Goal: Task Accomplishment & Management: Manage account settings

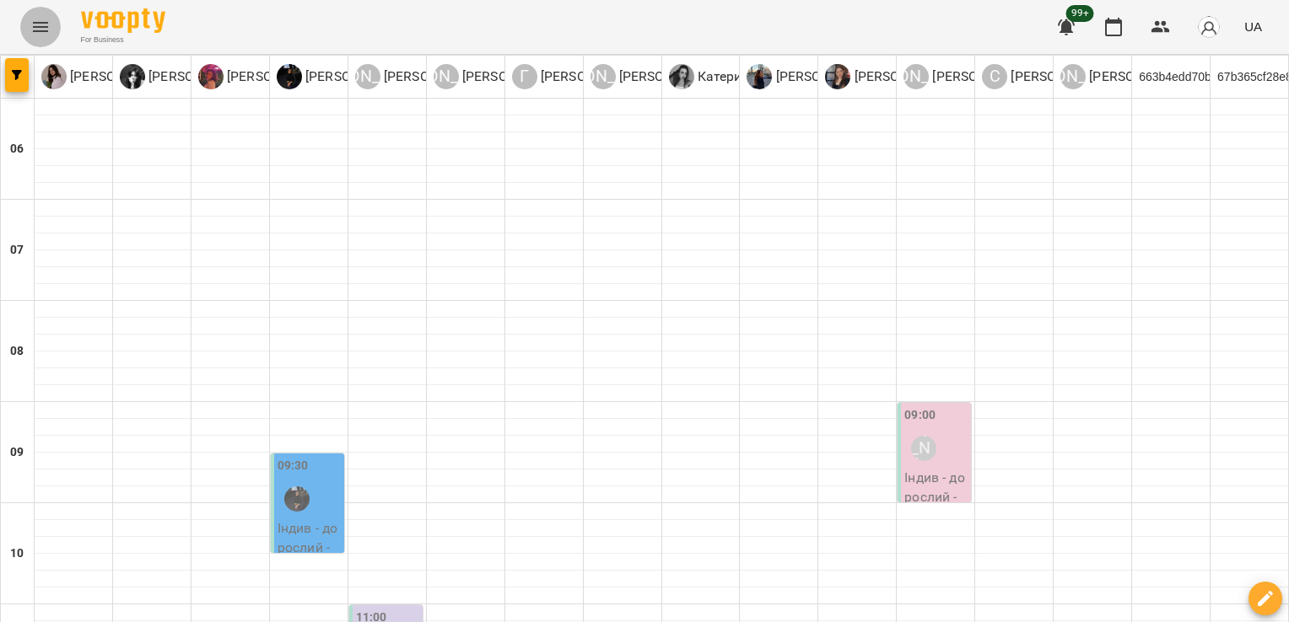
click at [40, 25] on icon "Menu" at bounding box center [40, 27] width 20 height 20
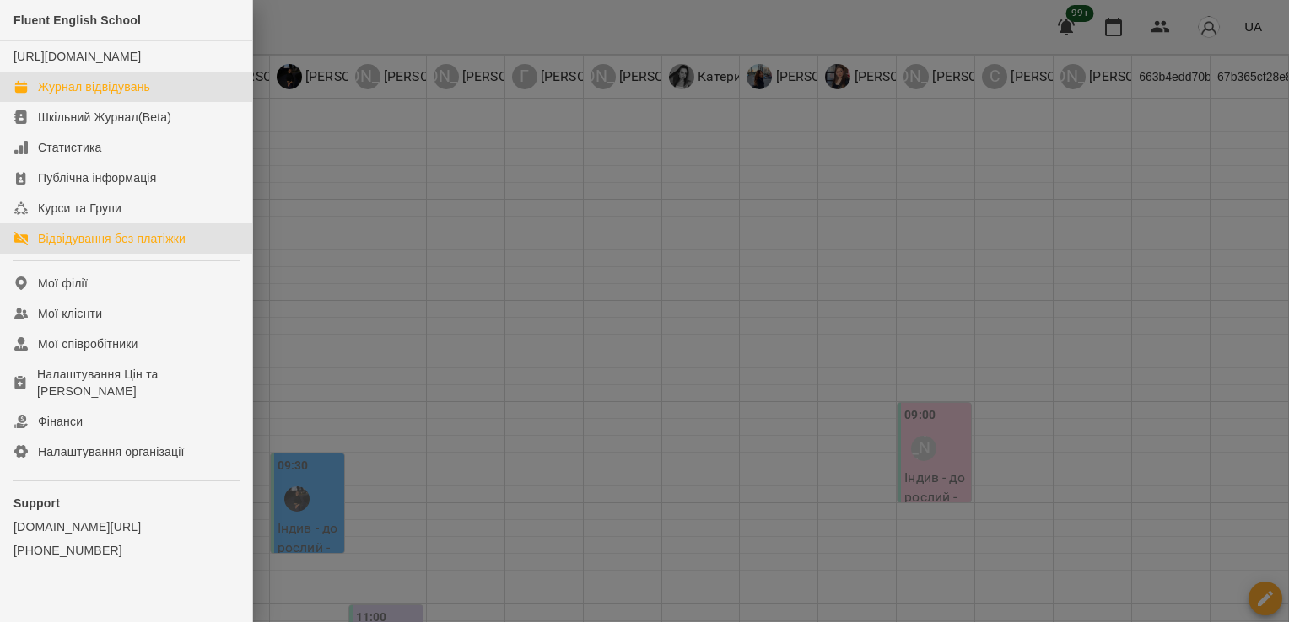
click at [91, 254] on link "Відвідування без платіжки" at bounding box center [126, 239] width 252 height 30
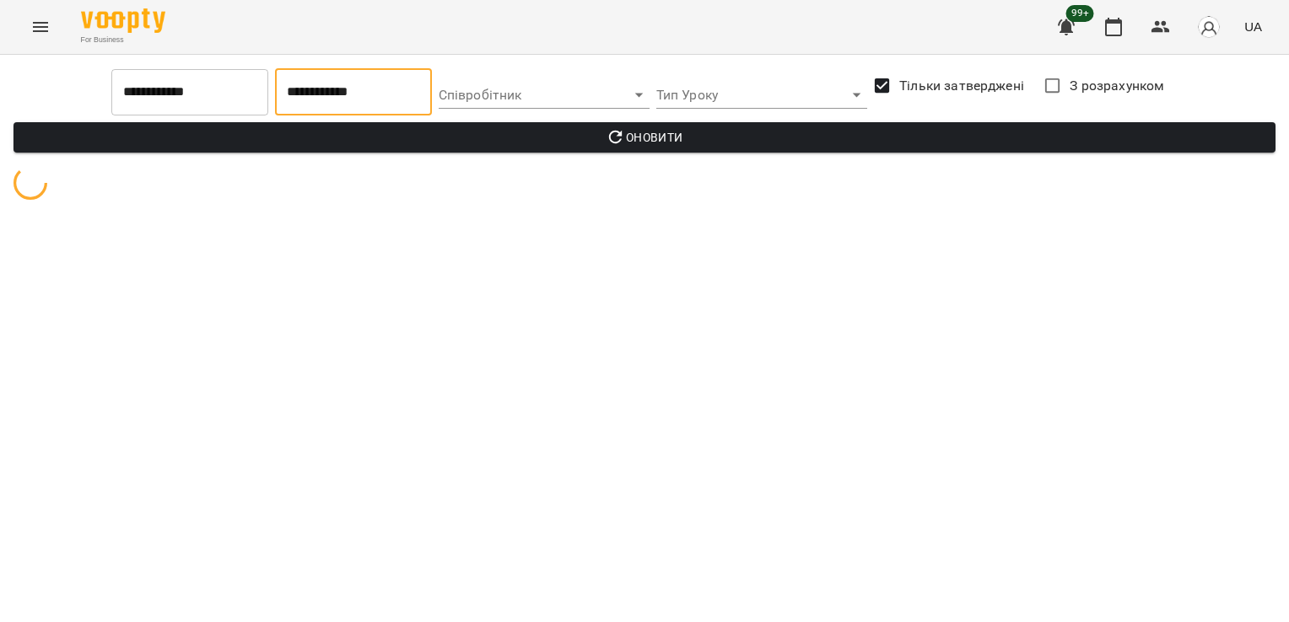
click at [356, 108] on input "**********" at bounding box center [353, 91] width 157 height 47
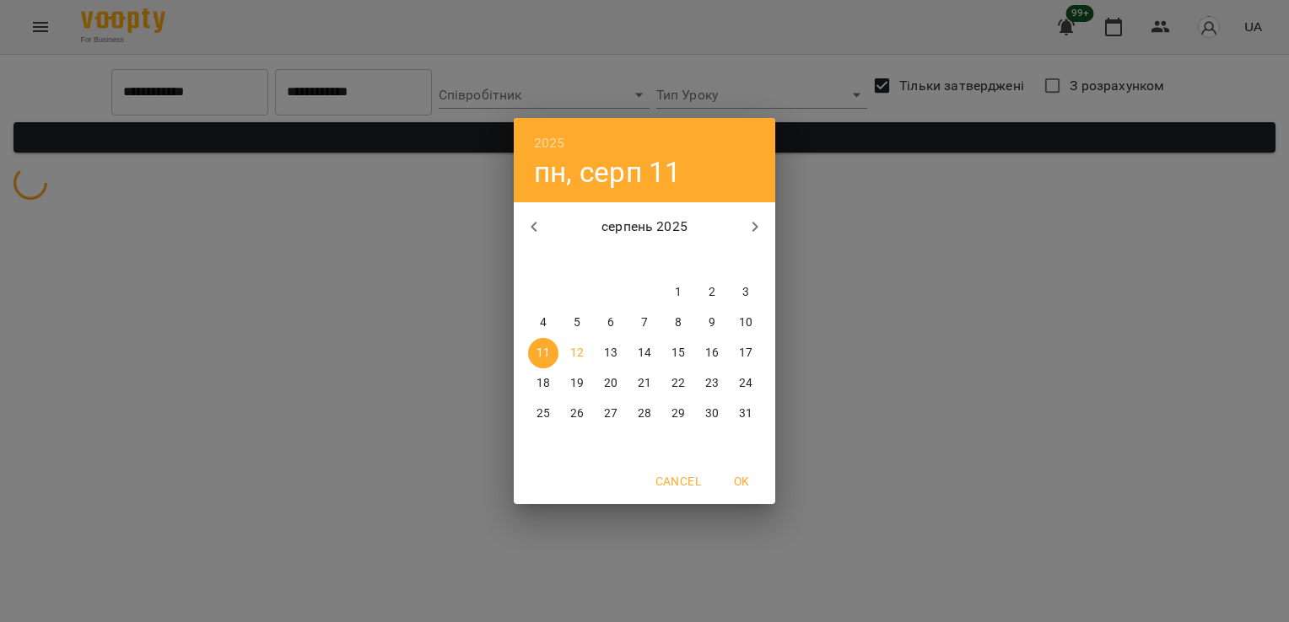
click at [580, 356] on p "12" at bounding box center [576, 353] width 13 height 17
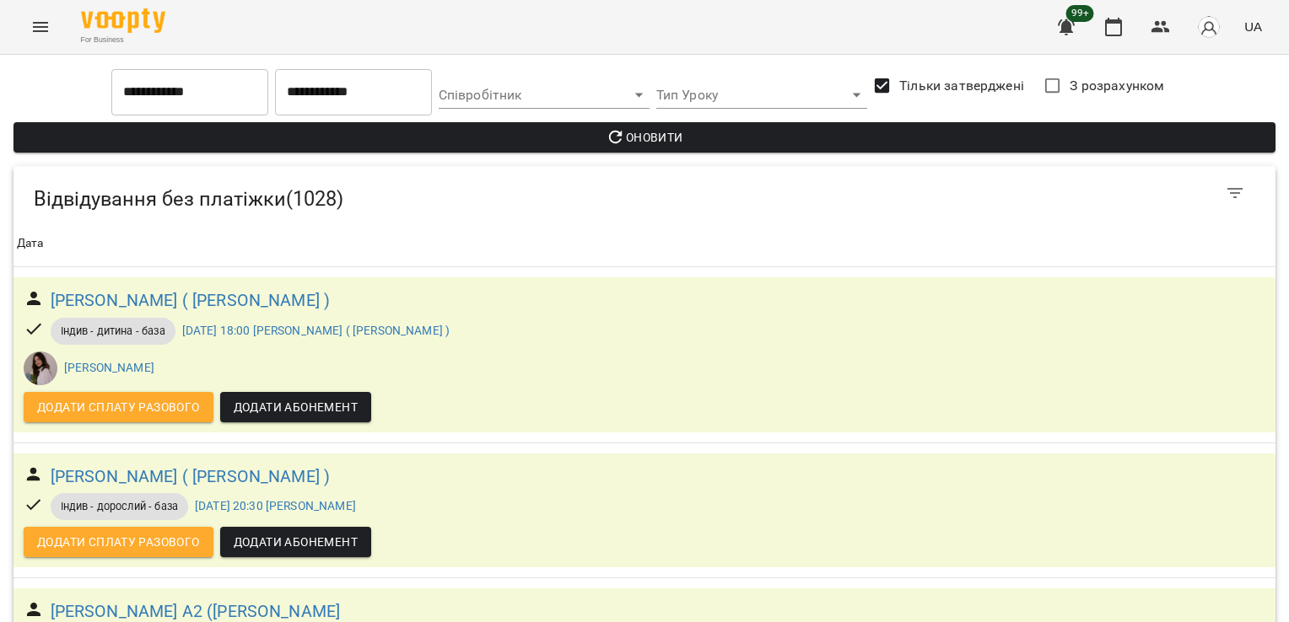
type input "**********"
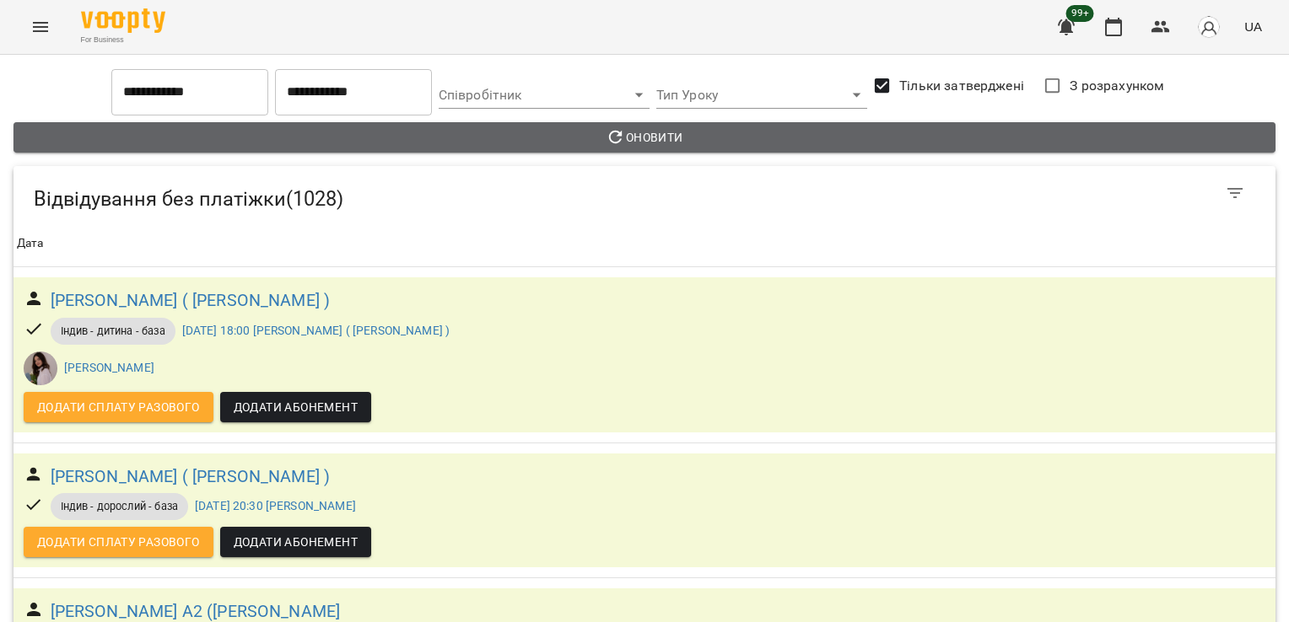
click at [660, 137] on span "Оновити" at bounding box center [644, 137] width 1235 height 20
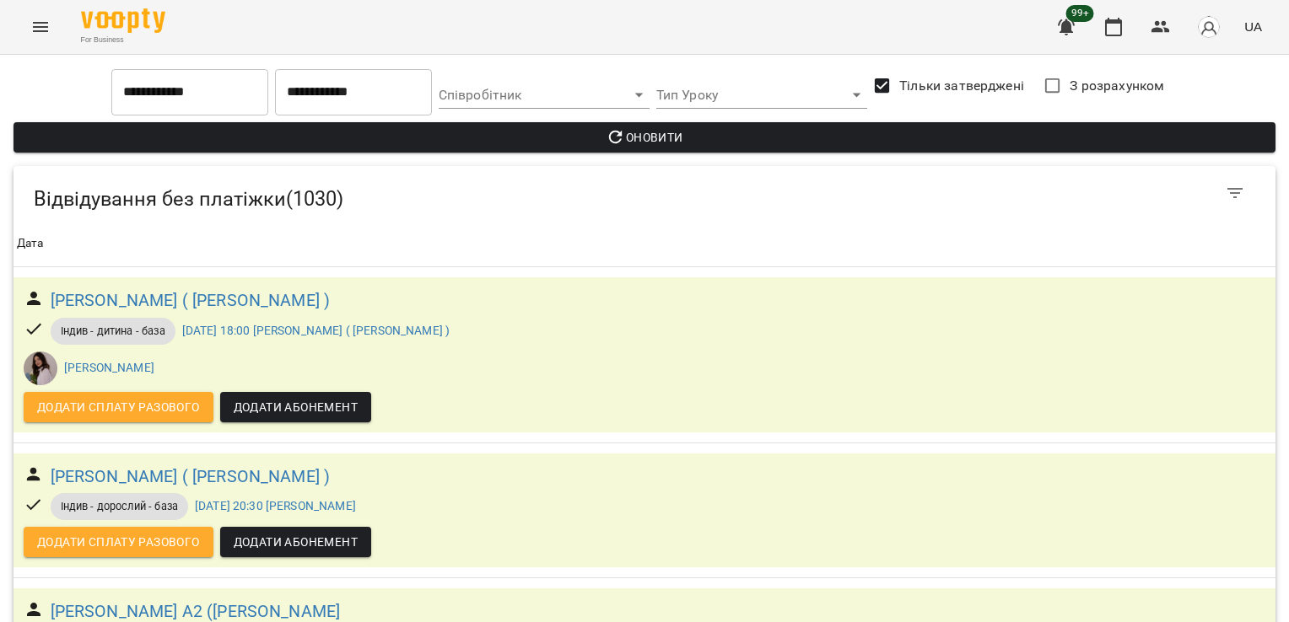
scroll to position [160783, 0]
click at [1268, 46] on div "99+ UA" at bounding box center [1157, 27] width 223 height 44
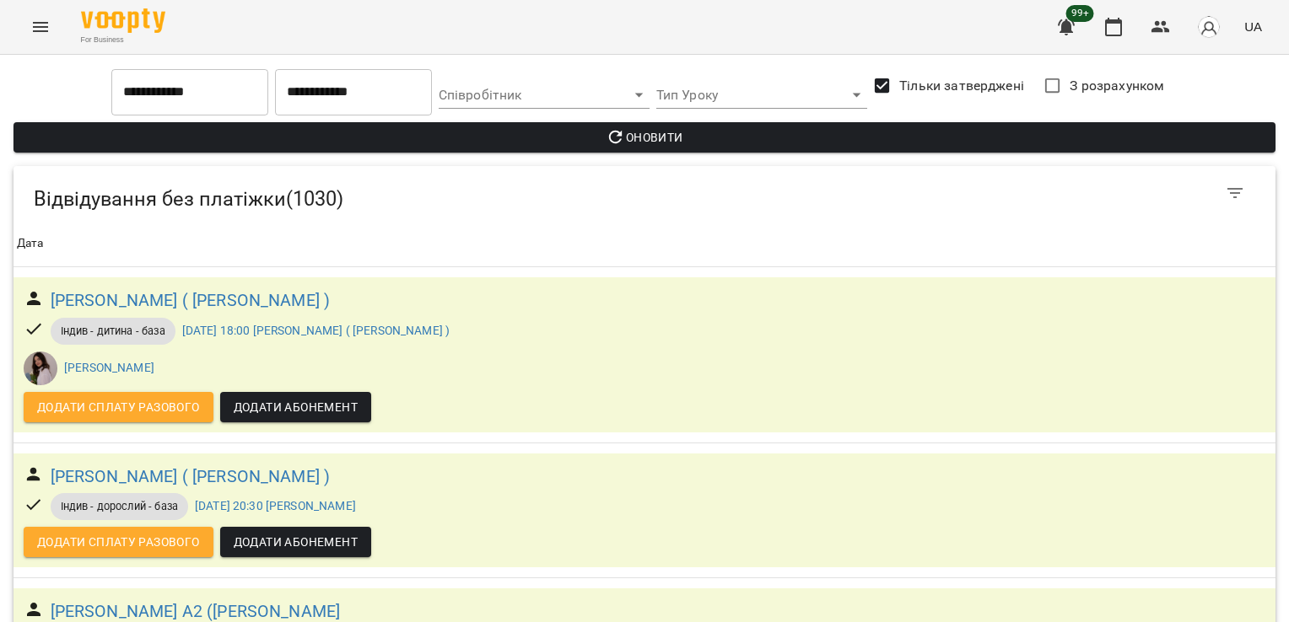
click at [1268, 46] on div "99+ UA" at bounding box center [1157, 27] width 223 height 44
click at [1155, 30] on icon "button" at bounding box center [1160, 27] width 19 height 12
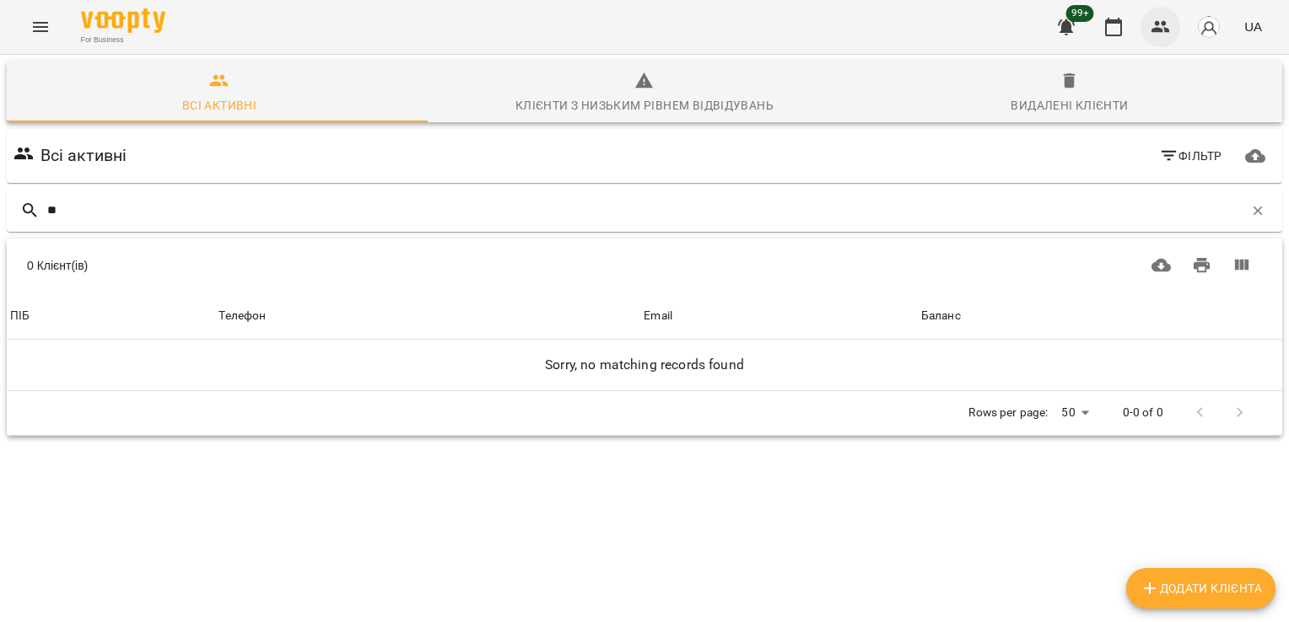
type input "*"
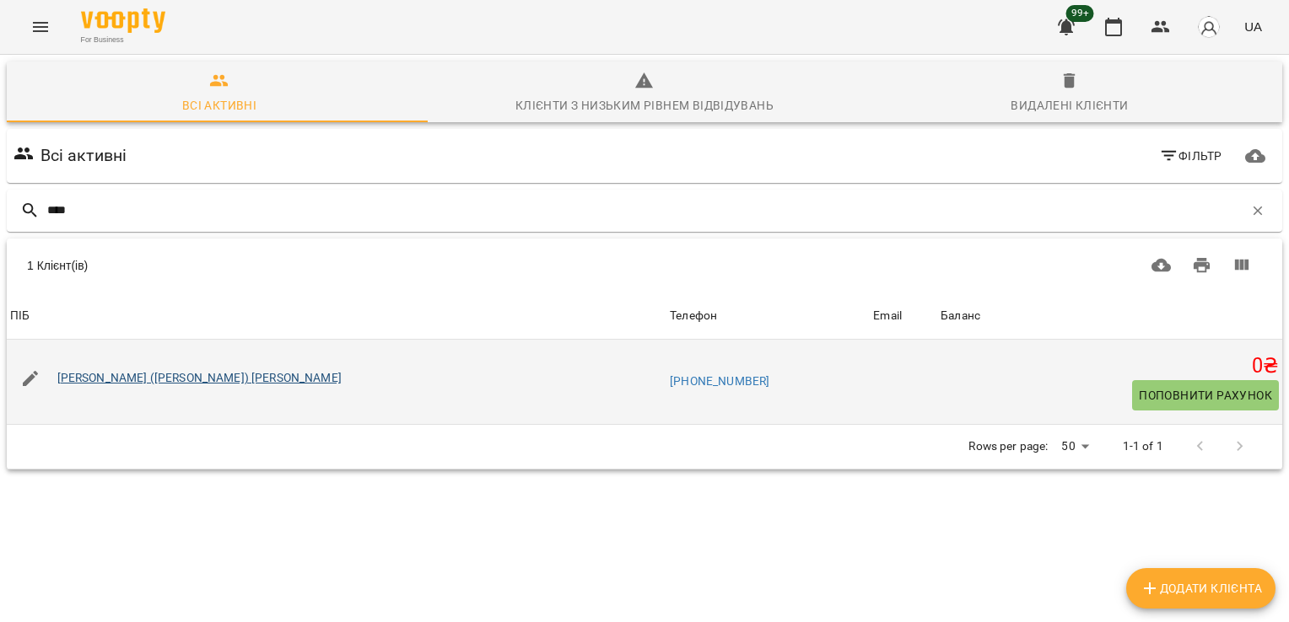
type input "****"
click at [163, 373] on link "[PERSON_NAME] ([PERSON_NAME]) [PERSON_NAME]" at bounding box center [199, 377] width 284 height 13
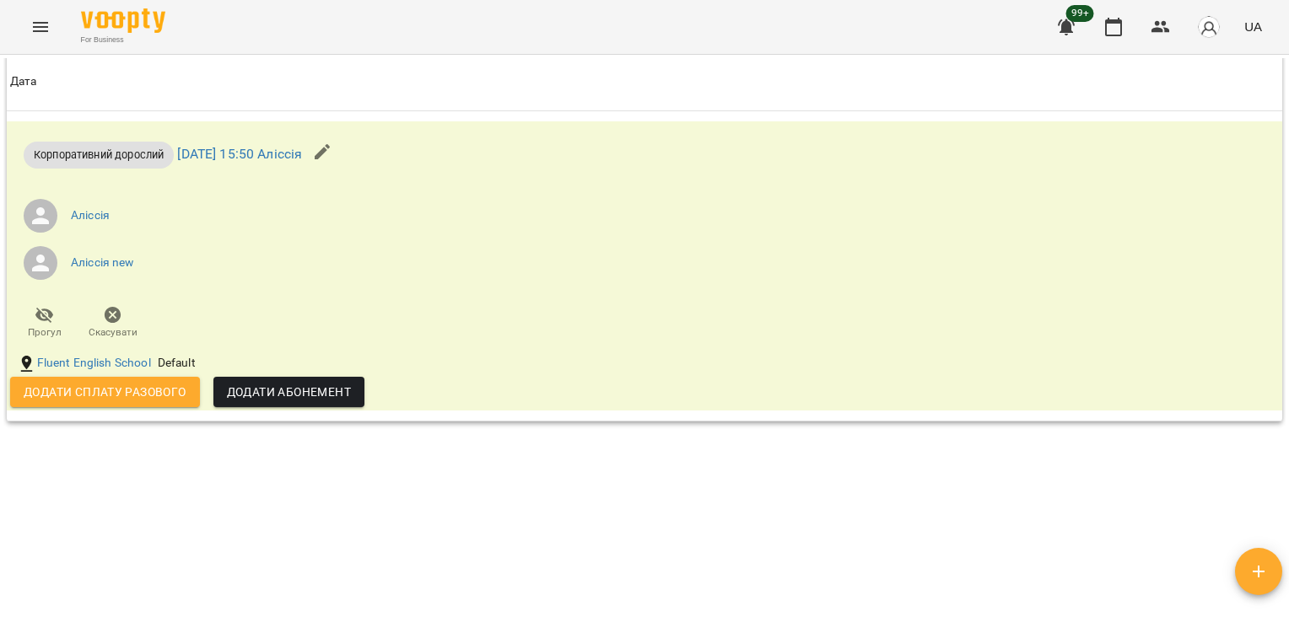
scroll to position [2399, 0]
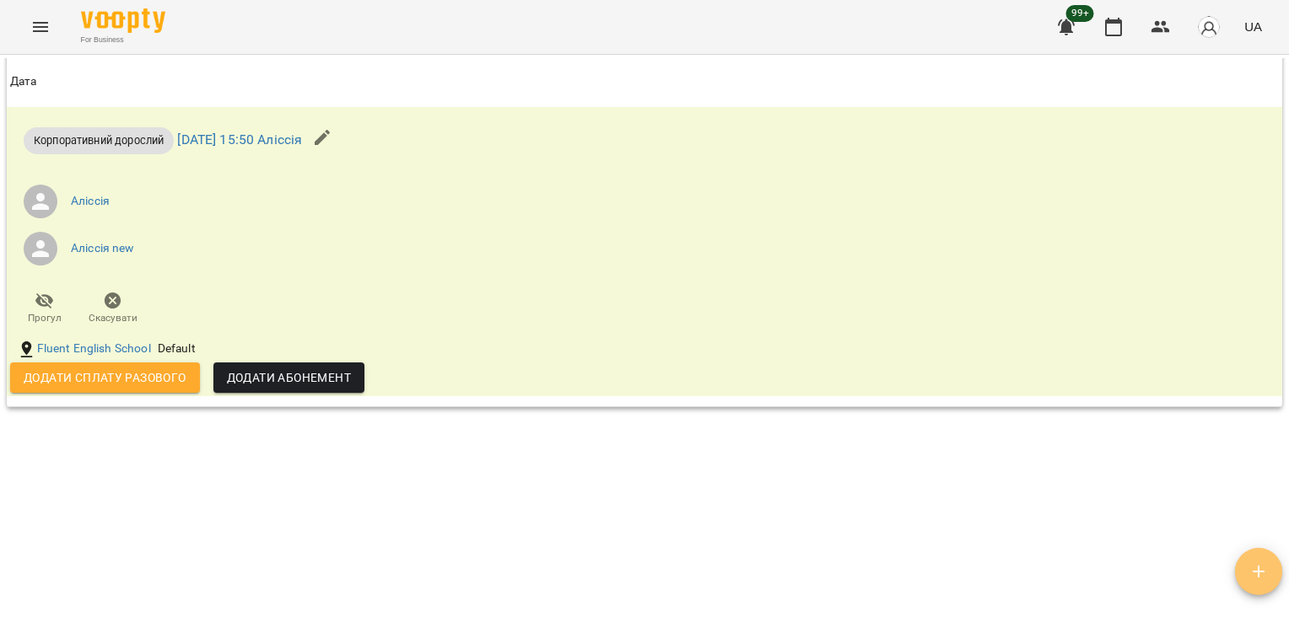
click at [1256, 567] on icon "button" at bounding box center [1258, 572] width 20 height 20
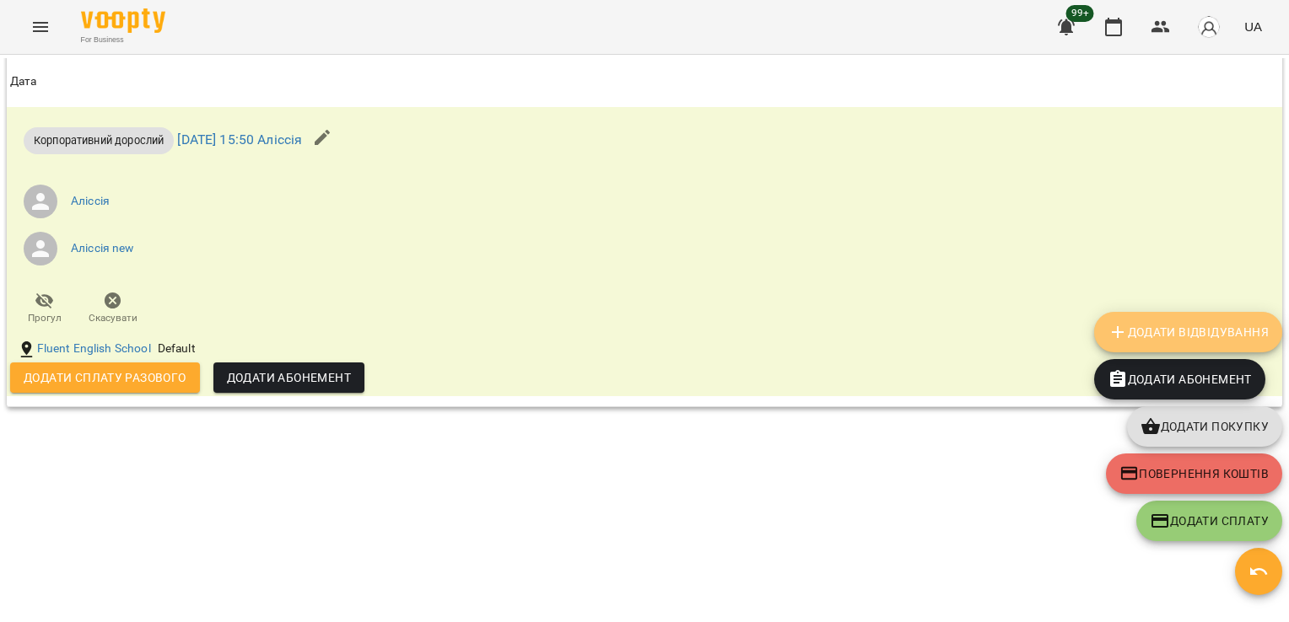
click at [1155, 328] on span "Додати Відвідування" at bounding box center [1187, 332] width 161 height 20
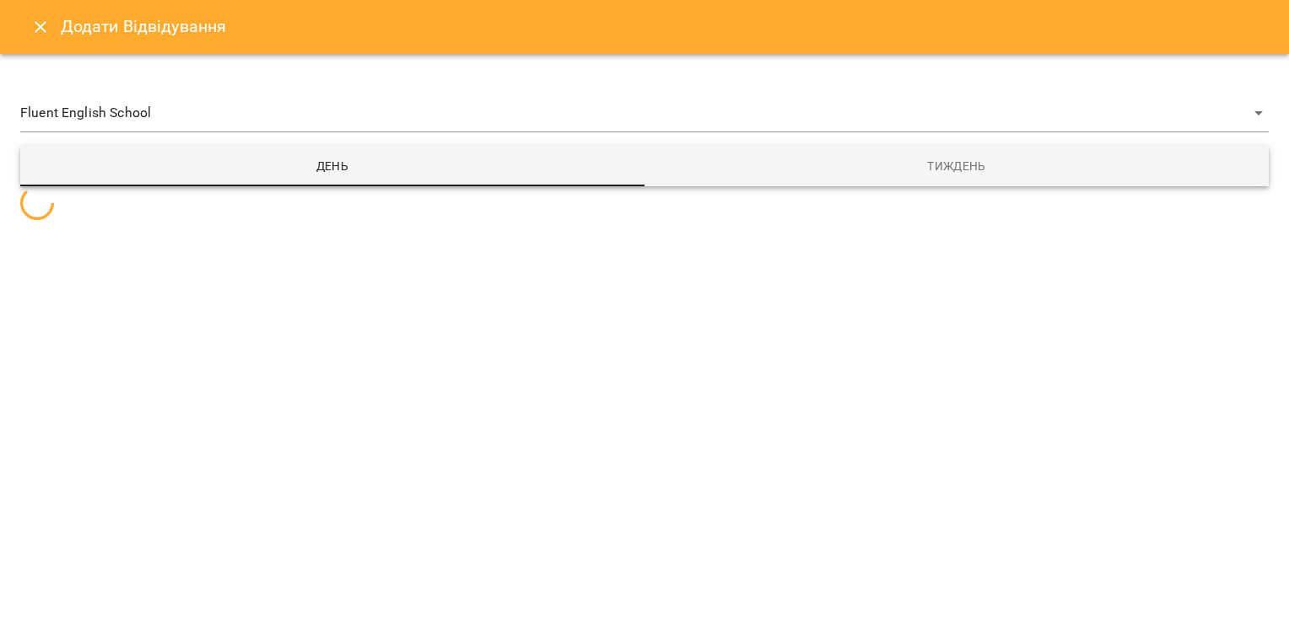
select select
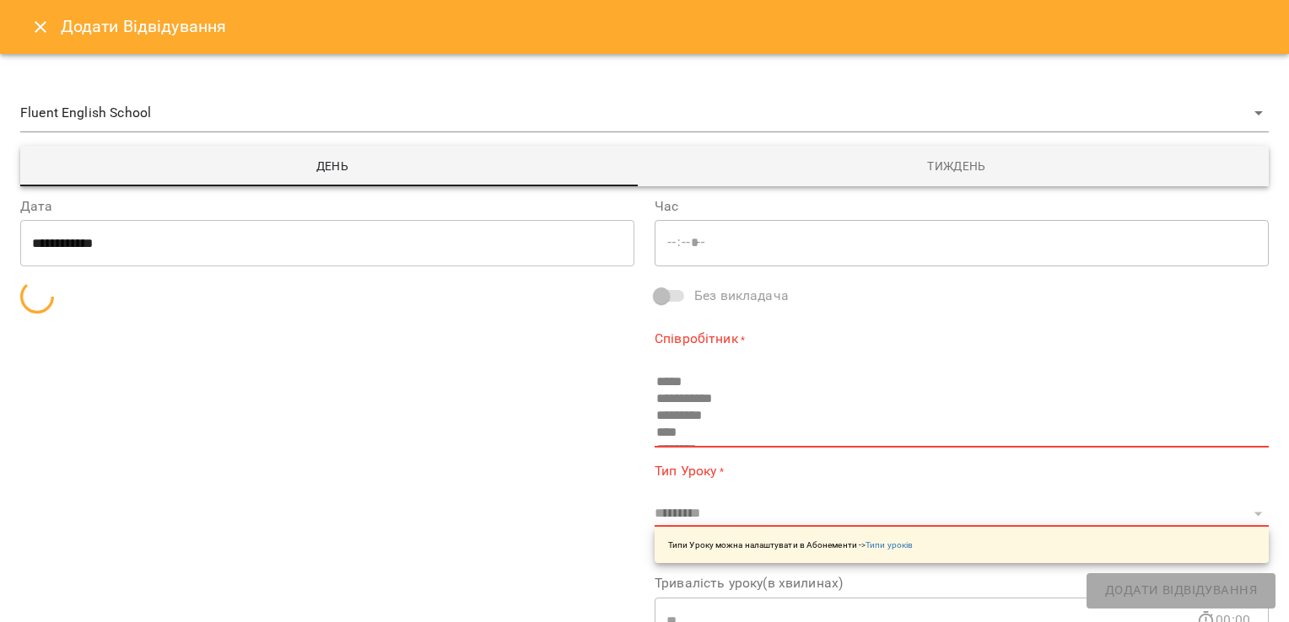
type input "*****"
type input "**********"
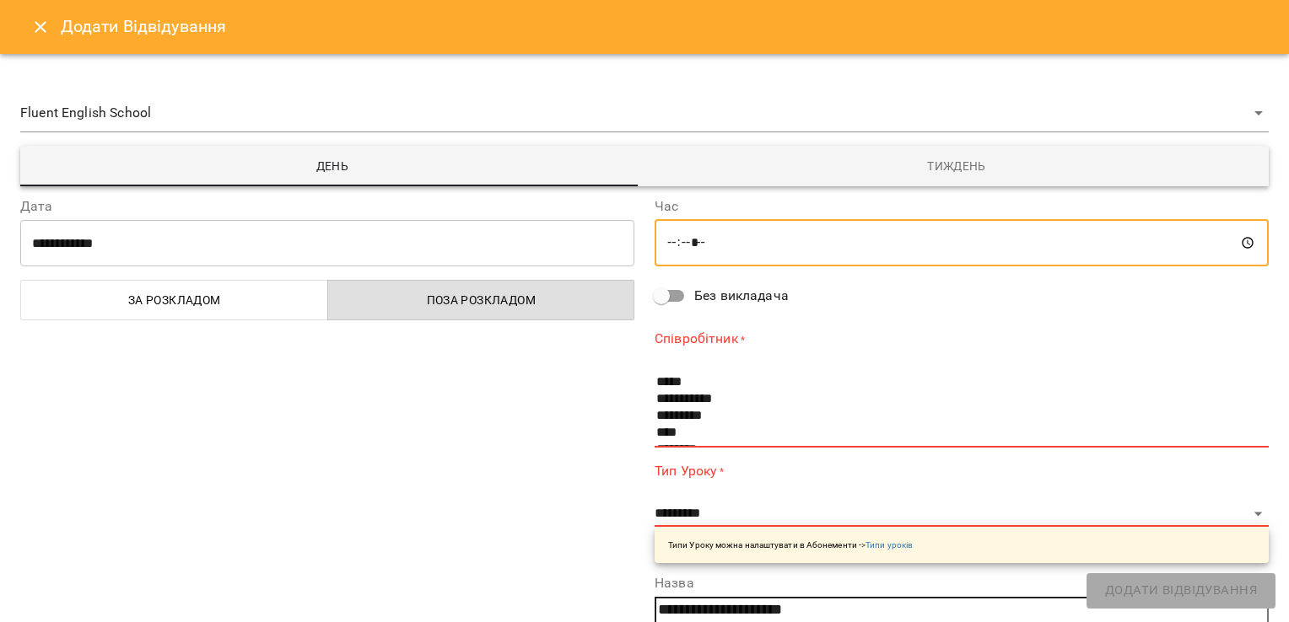
click at [704, 250] on input "*****" at bounding box center [961, 242] width 614 height 47
type input "*****"
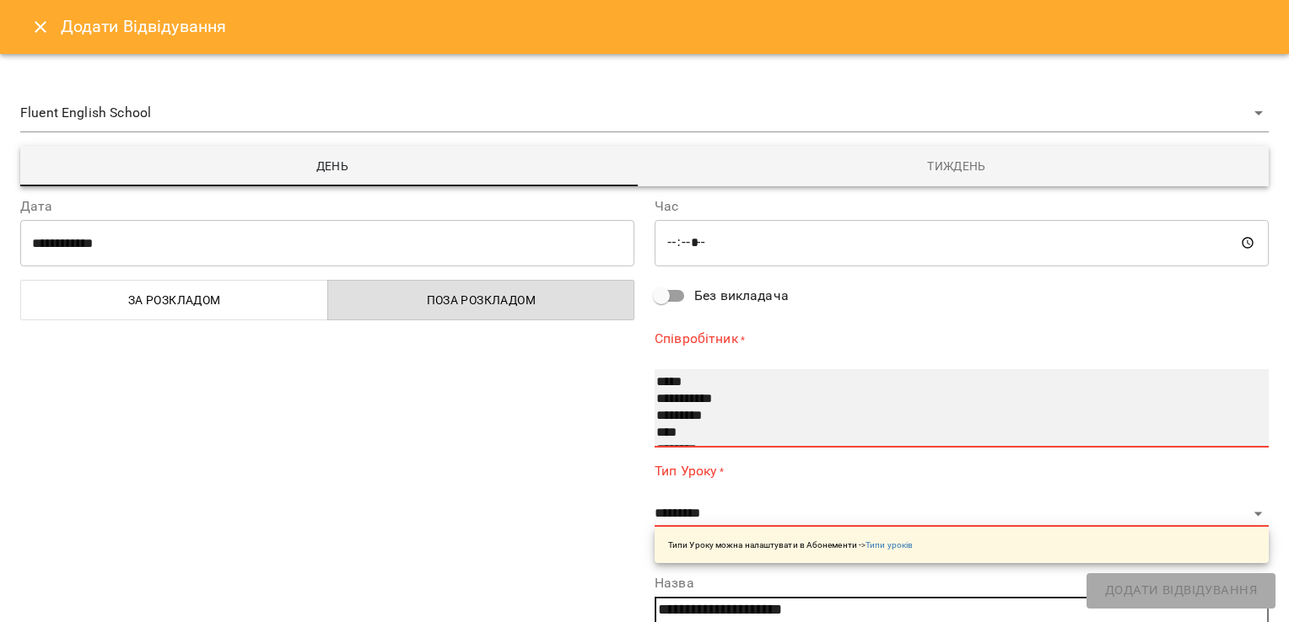
select select "**********"
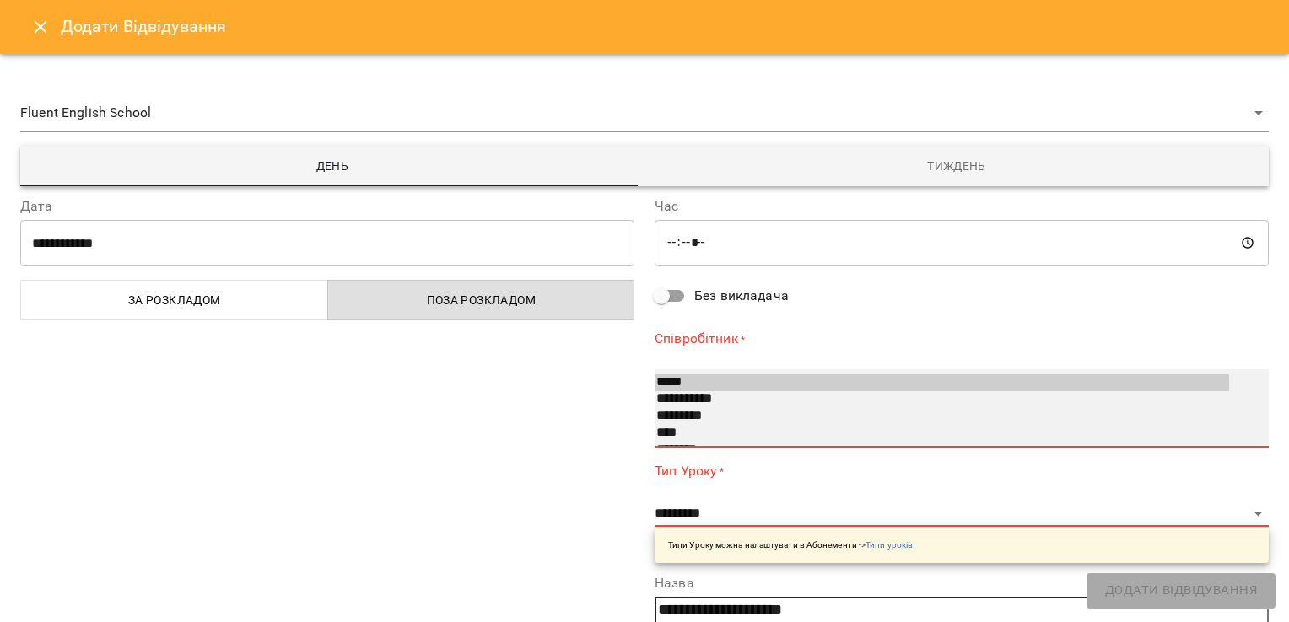
click at [712, 399] on option "**********" at bounding box center [941, 399] width 574 height 17
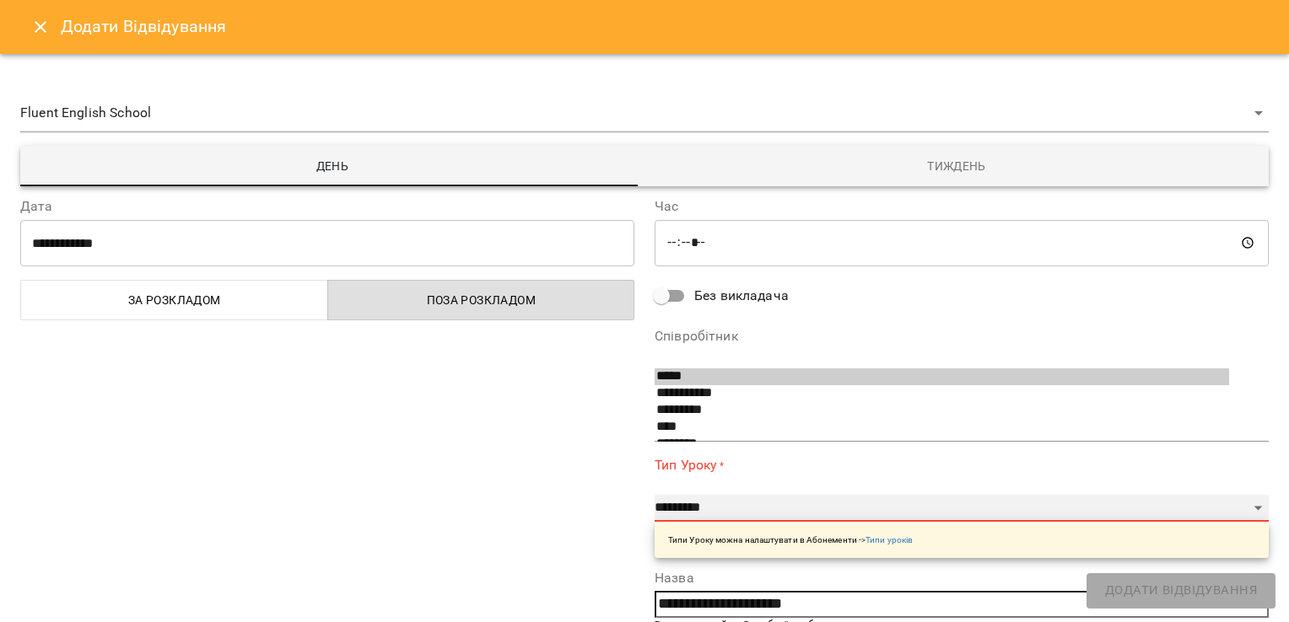
click at [702, 505] on select "**********" at bounding box center [961, 508] width 614 height 27
select select "**********"
click at [654, 495] on select "**********" at bounding box center [961, 508] width 614 height 27
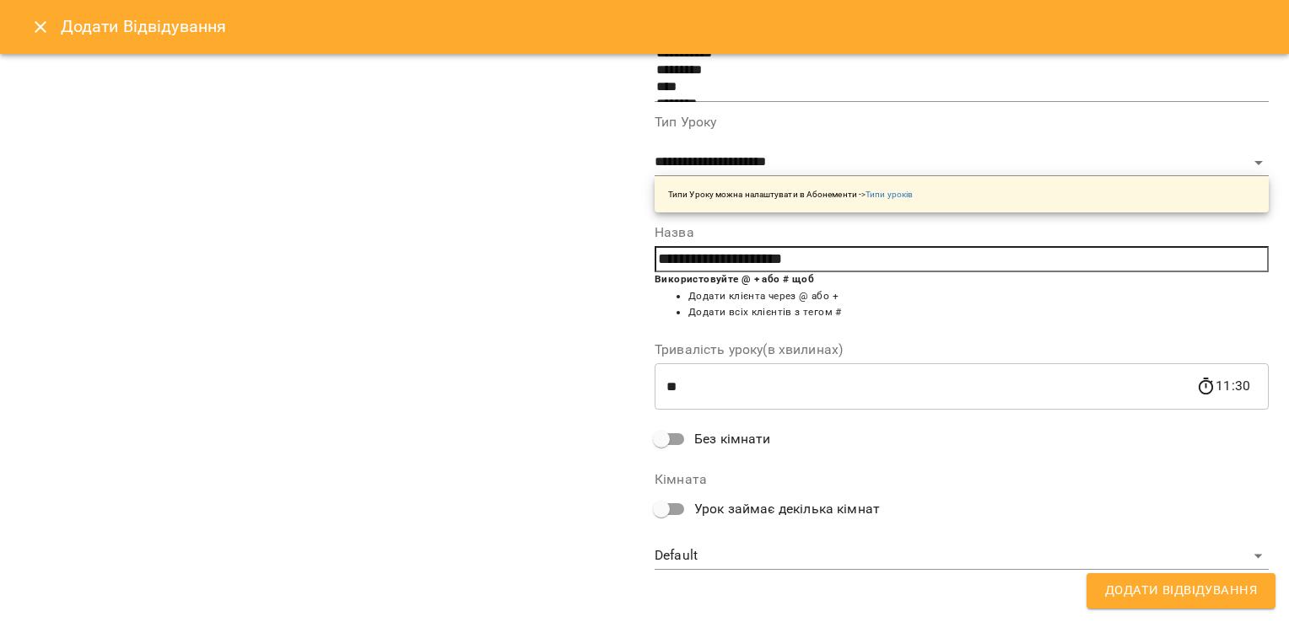
scroll to position [344, 0]
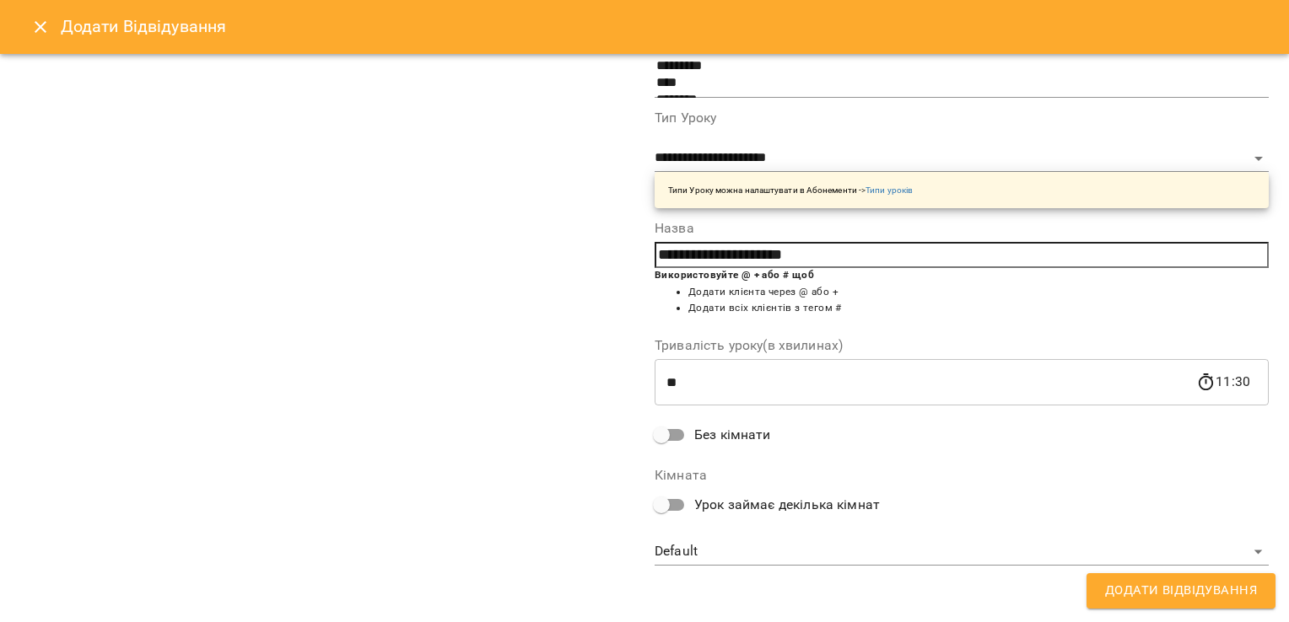
click at [1200, 581] on span "Додати Відвідування" at bounding box center [1181, 591] width 152 height 22
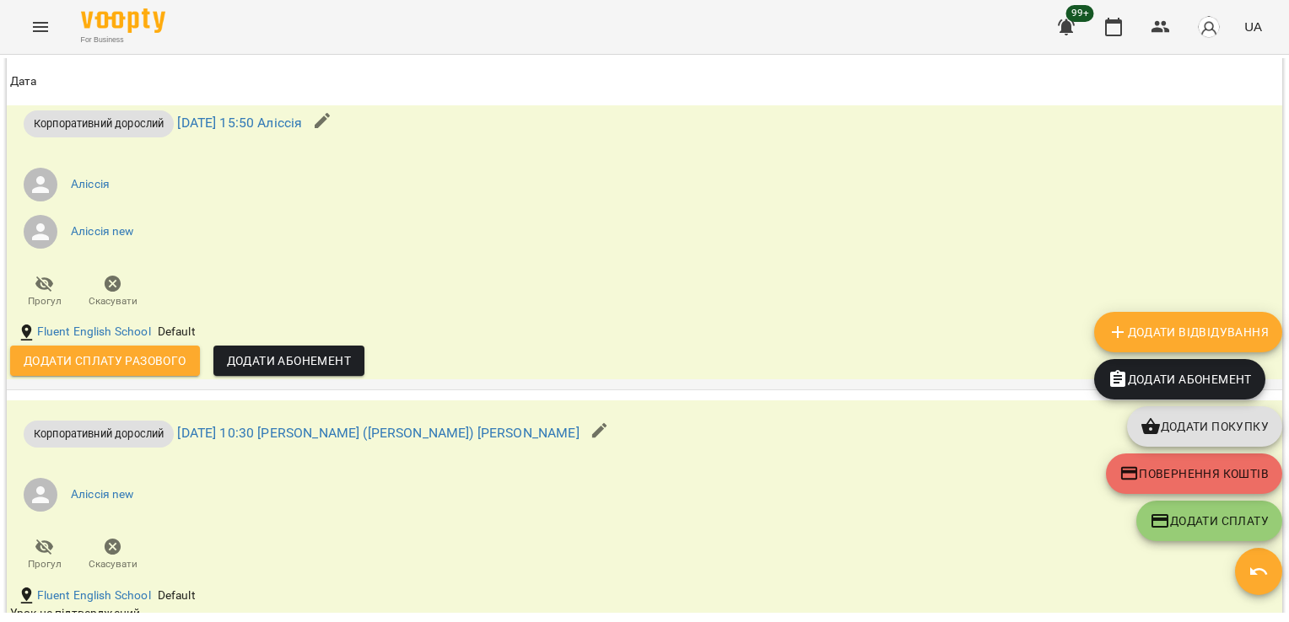
scroll to position [2399, 0]
click at [1261, 565] on icon "button" at bounding box center [1258, 572] width 20 height 20
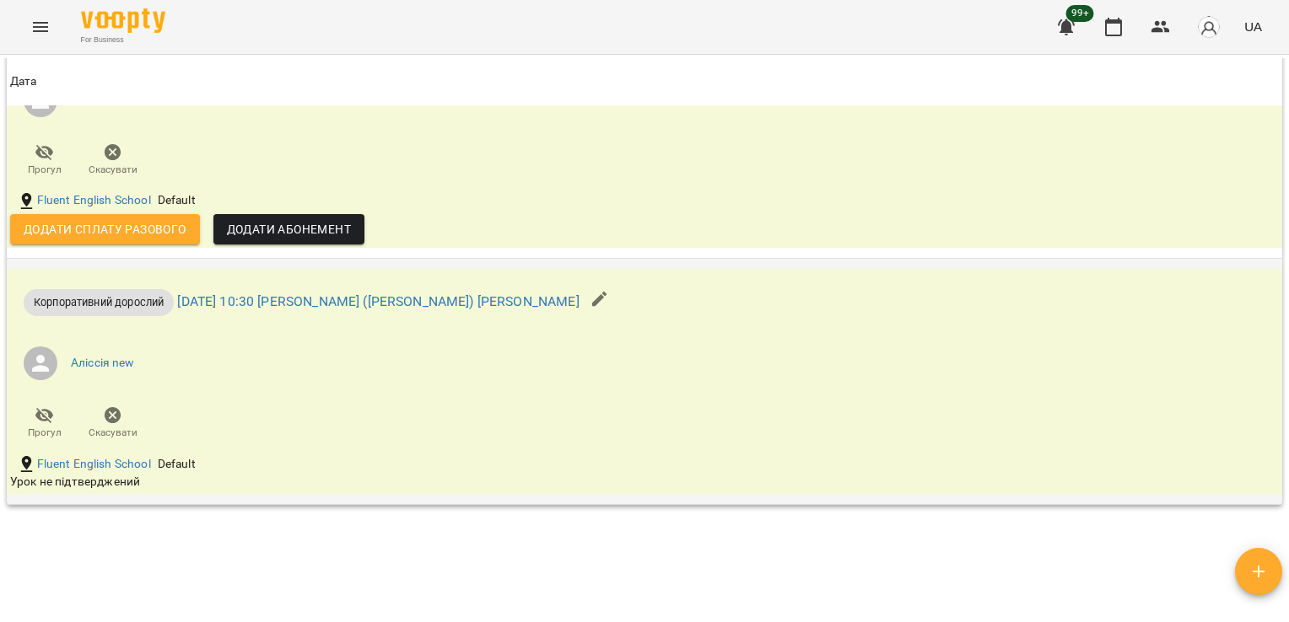
scroll to position [2535, 0]
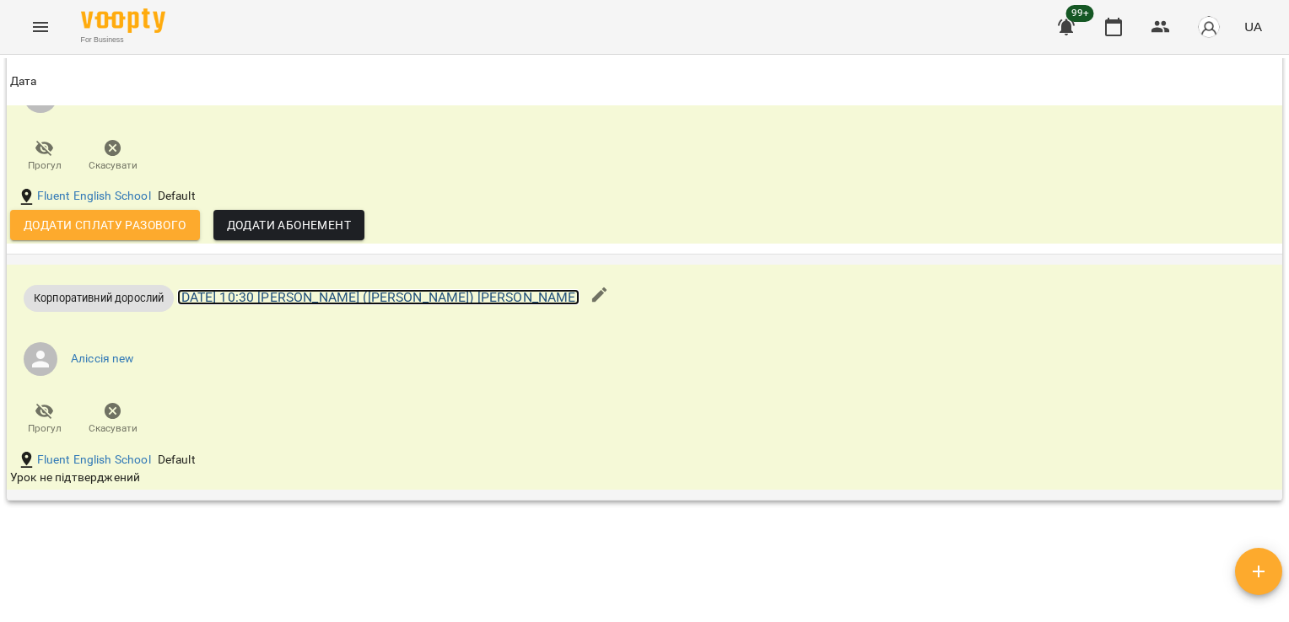
click at [396, 305] on link "[DATE] 10:30 [PERSON_NAME] ([PERSON_NAME]) [PERSON_NAME]" at bounding box center [377, 297] width 401 height 16
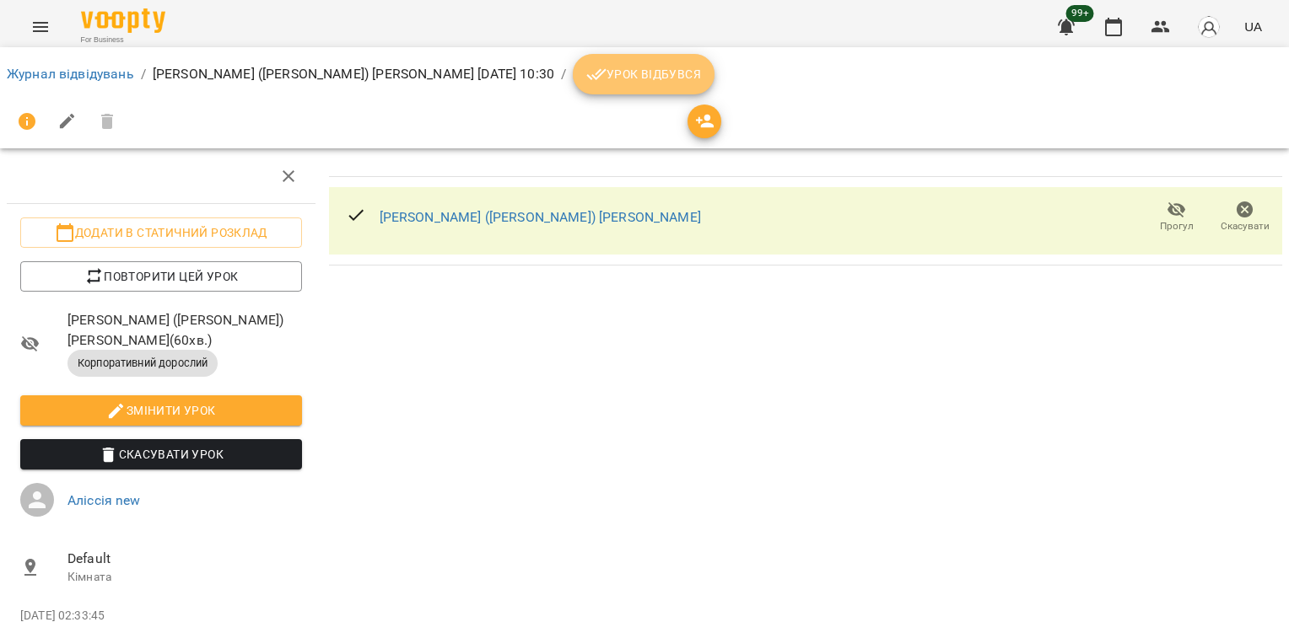
click at [586, 70] on span "Урок відбувся" at bounding box center [643, 74] width 115 height 20
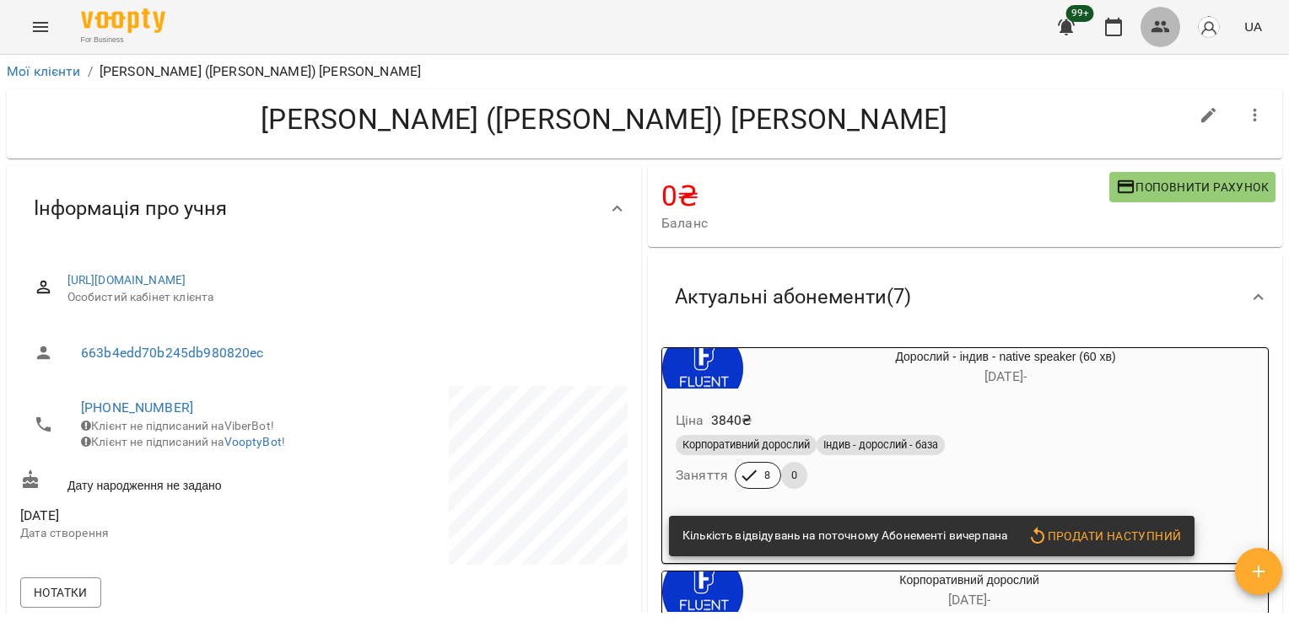
click at [1154, 33] on icon "button" at bounding box center [1160, 27] width 20 height 20
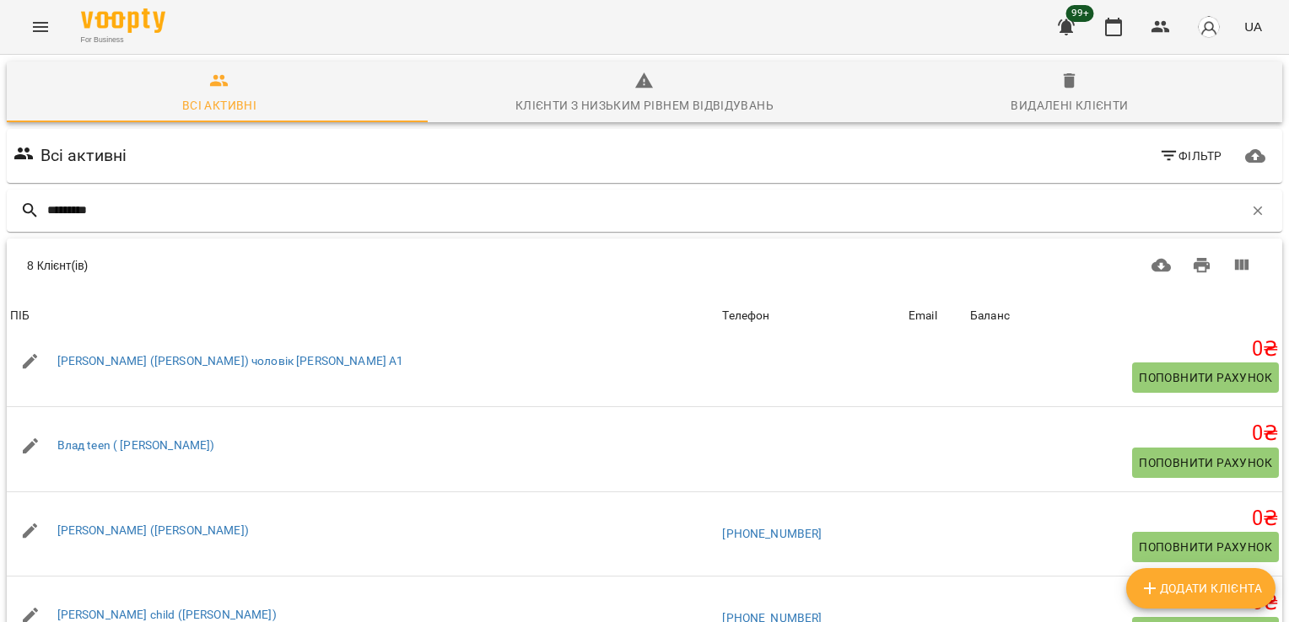
scroll to position [303, 0]
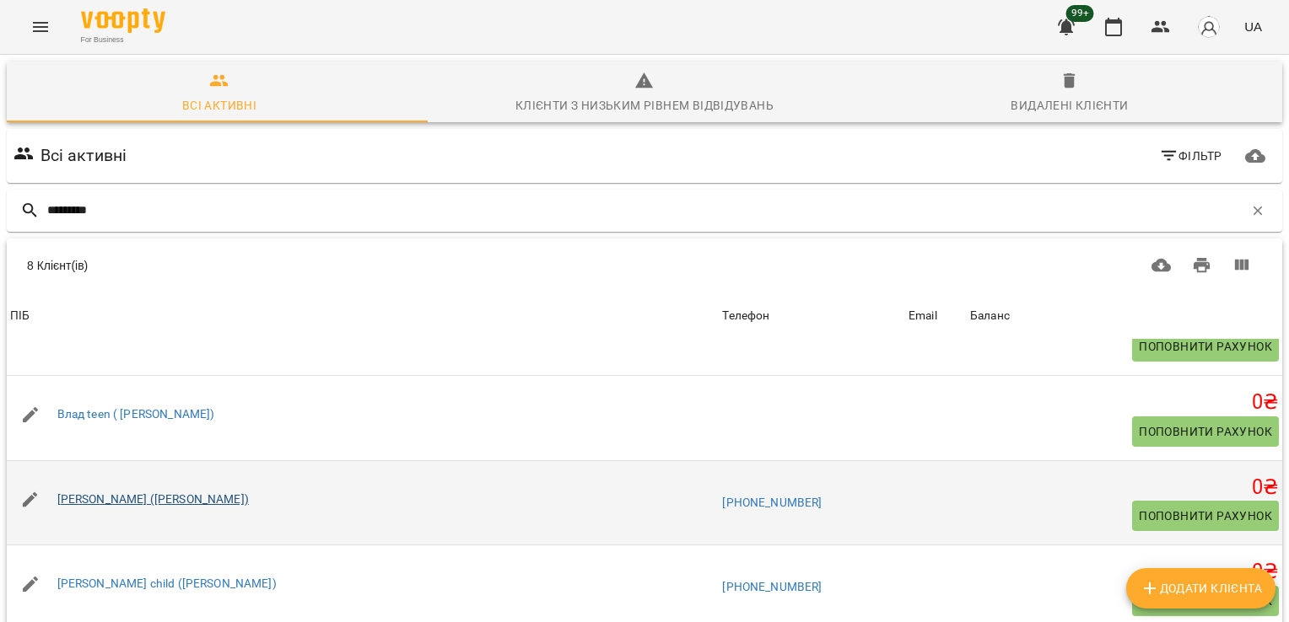
type input "*********"
click at [143, 493] on link "[PERSON_NAME] ([PERSON_NAME])" at bounding box center [152, 499] width 191 height 13
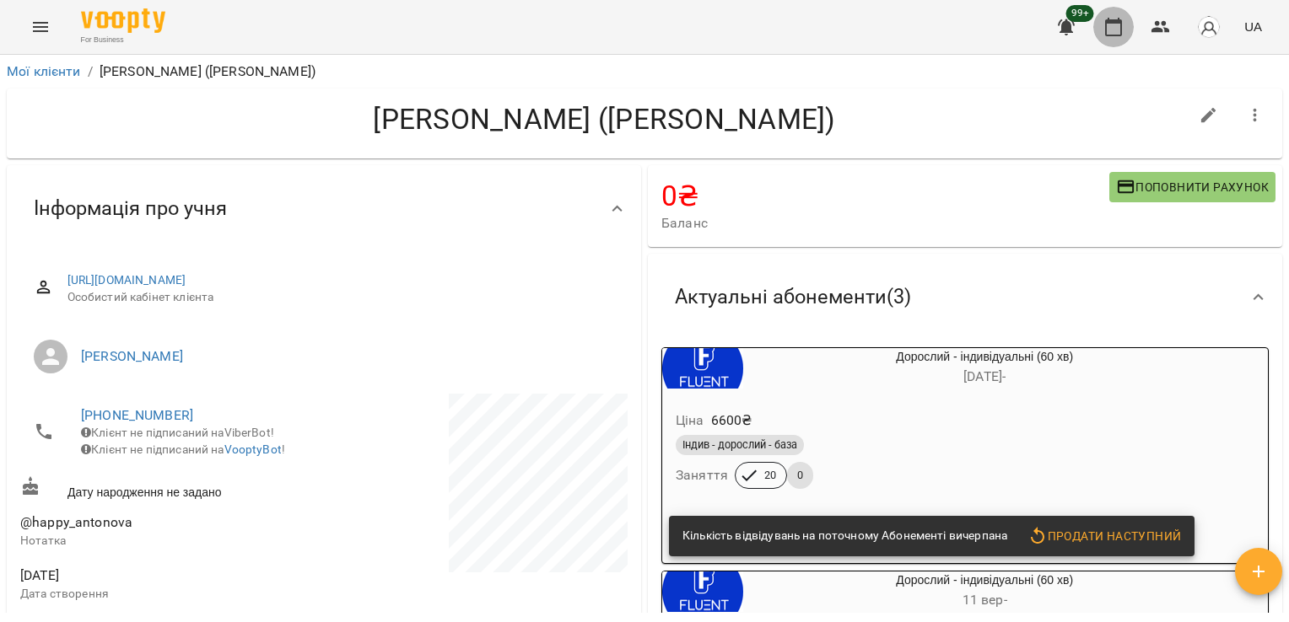
click at [1123, 33] on icon "button" at bounding box center [1113, 27] width 20 height 20
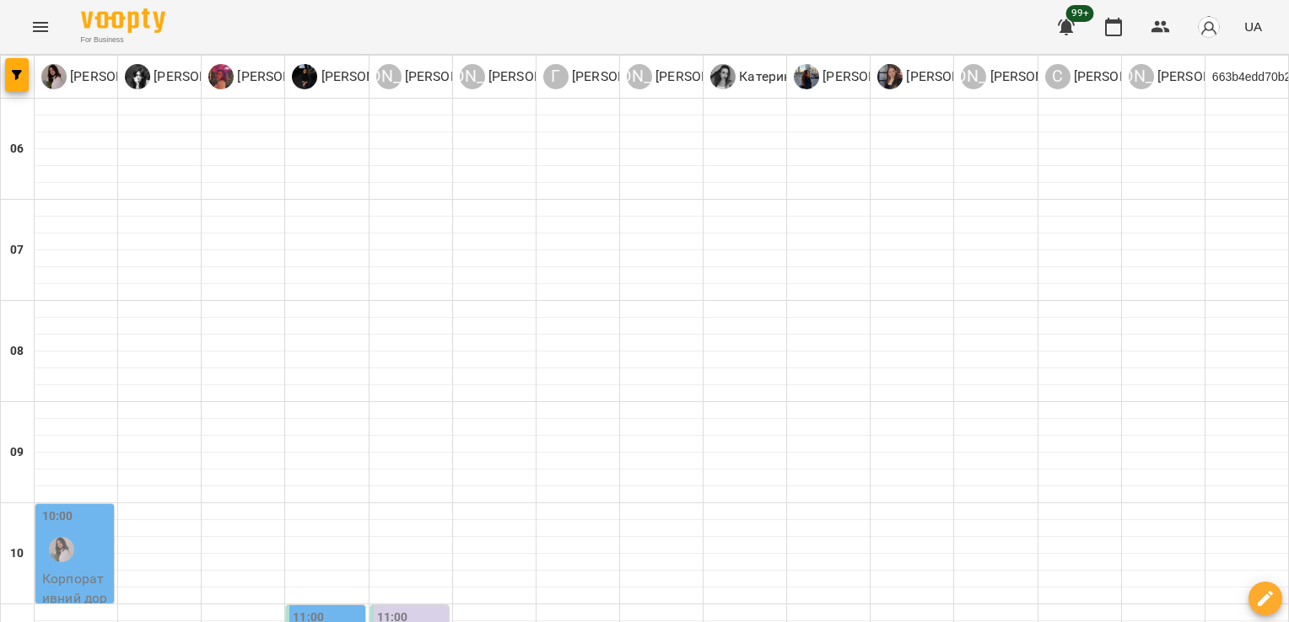
scroll to position [294, 0]
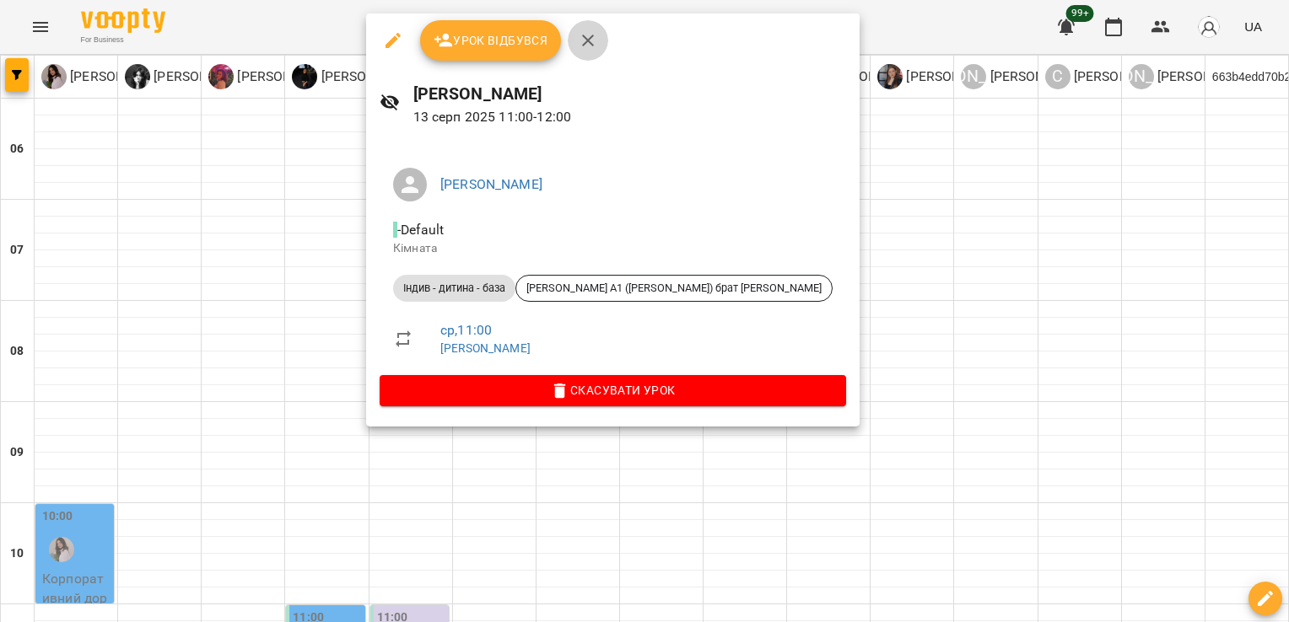
click at [591, 32] on icon "button" at bounding box center [588, 40] width 20 height 20
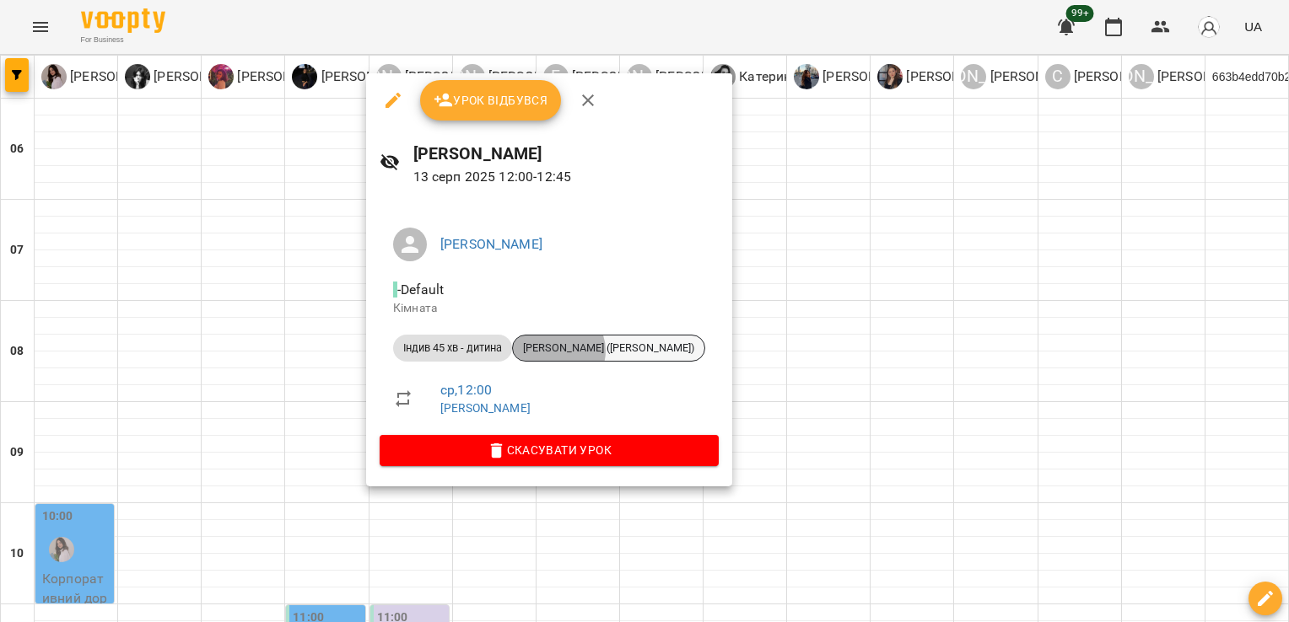
click at [560, 351] on span "[PERSON_NAME] ([PERSON_NAME])" at bounding box center [608, 348] width 191 height 15
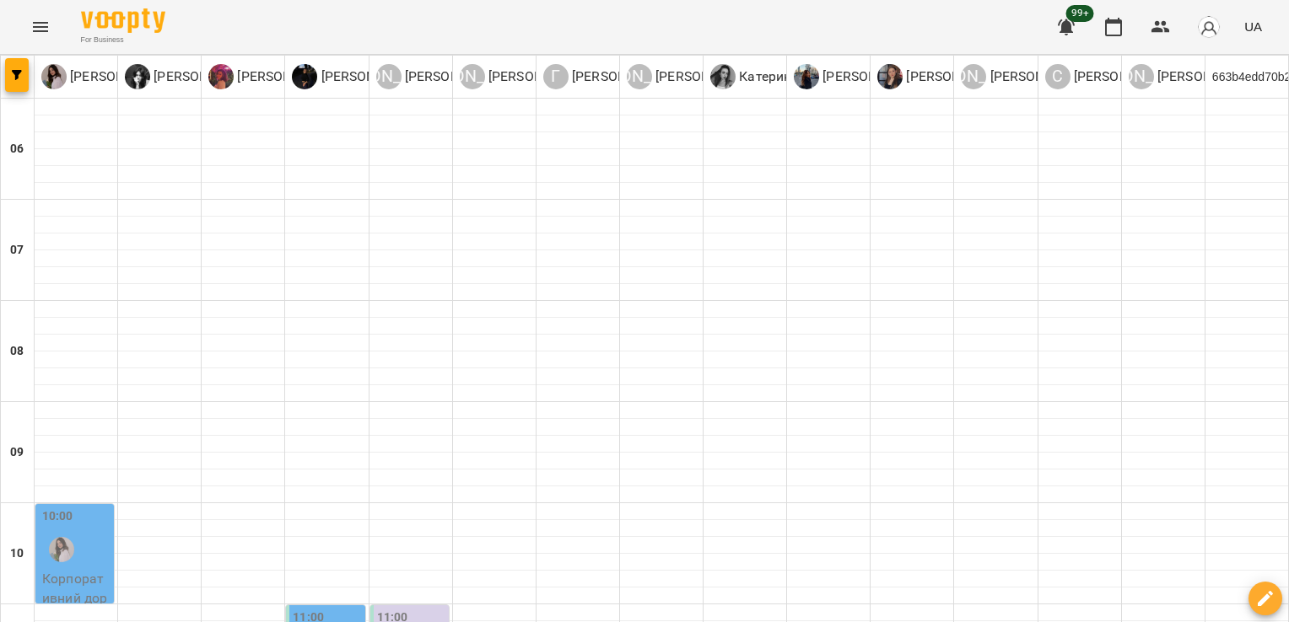
scroll to position [509, 0]
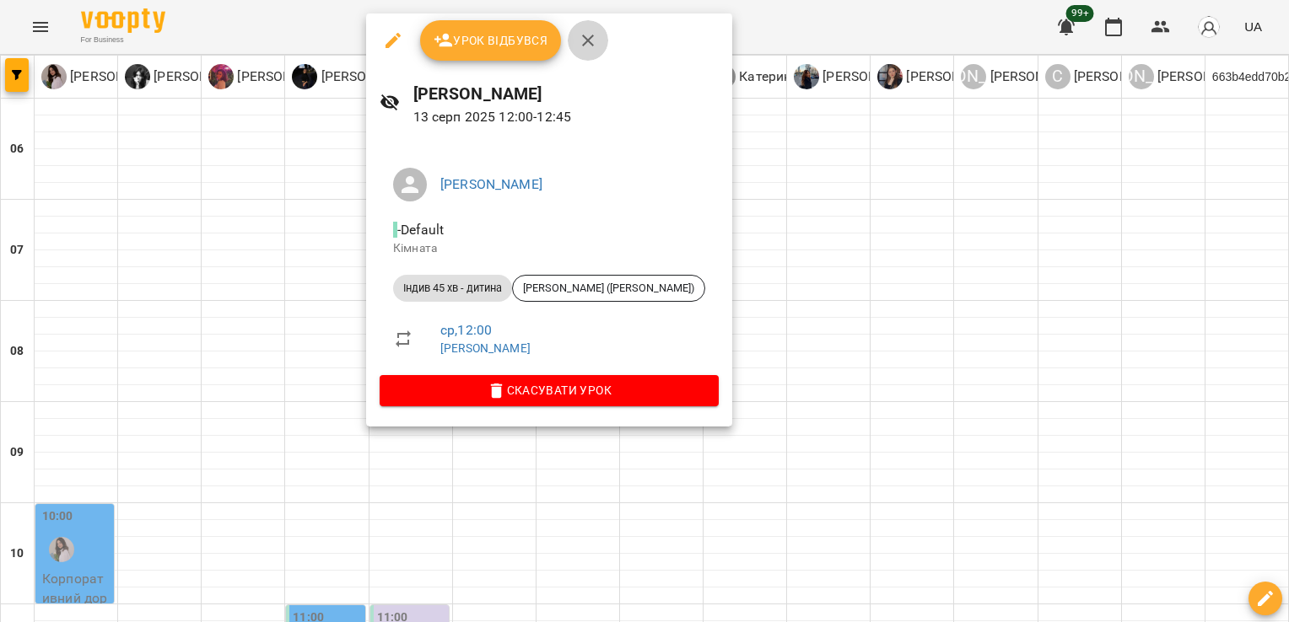
click at [581, 46] on icon "button" at bounding box center [588, 40] width 20 height 20
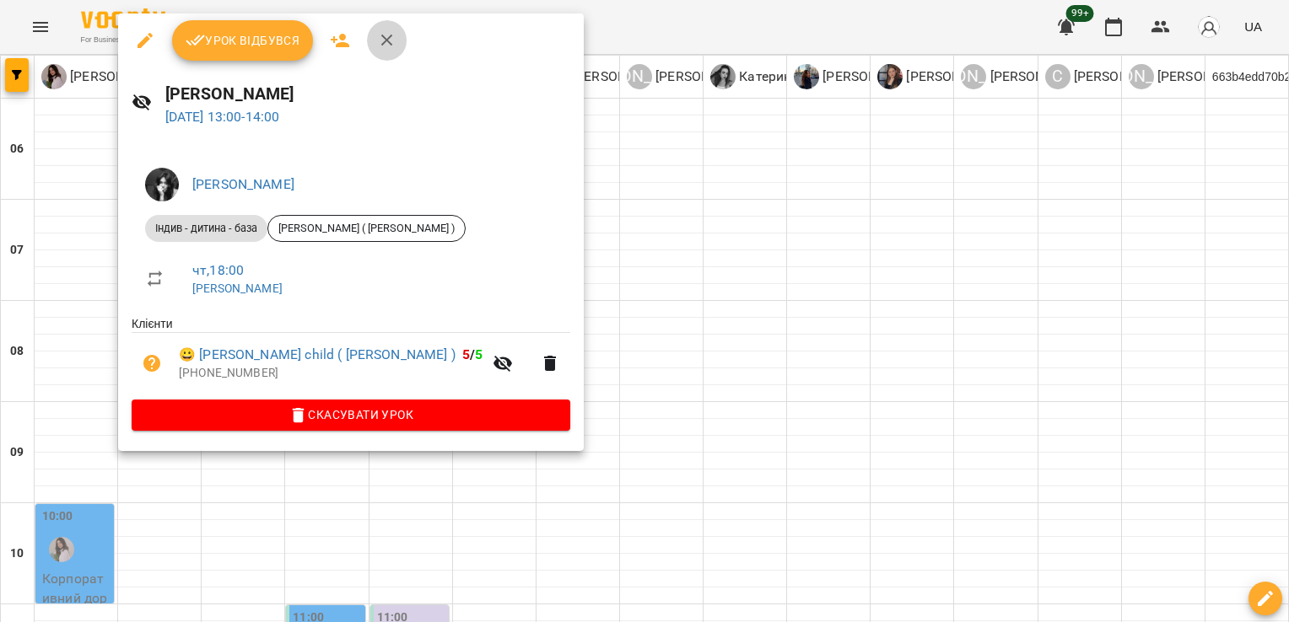
click at [400, 43] on button "button" at bounding box center [387, 40] width 40 height 40
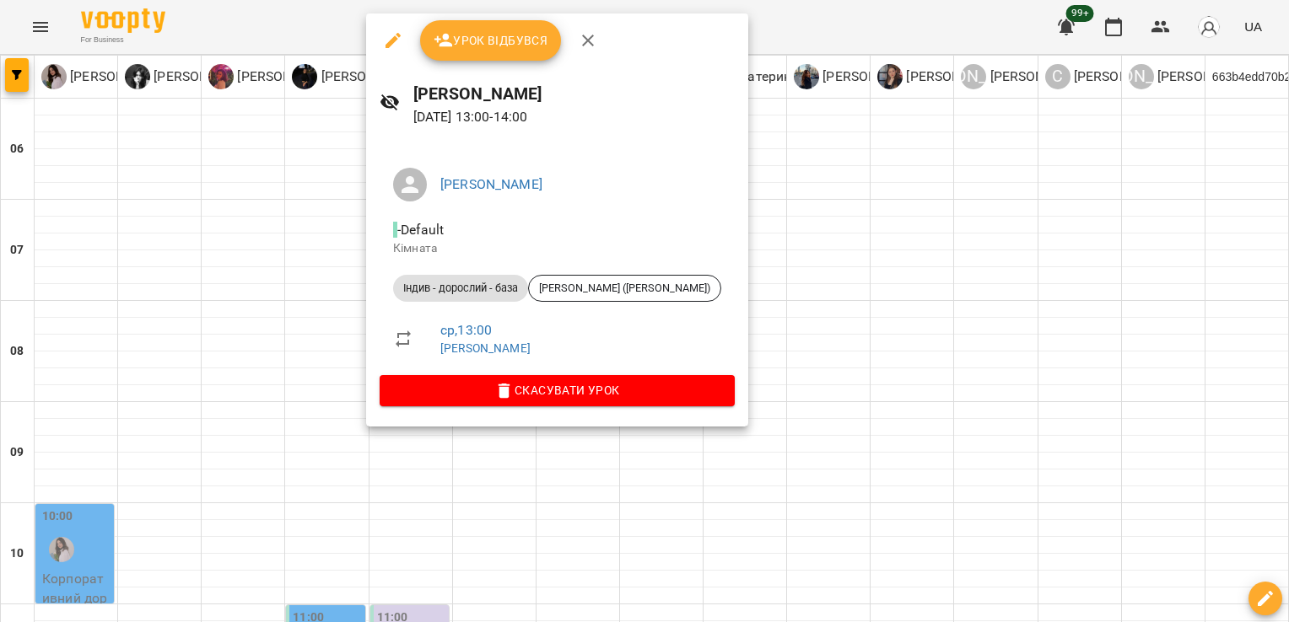
click at [154, 358] on div at bounding box center [644, 311] width 1289 height 622
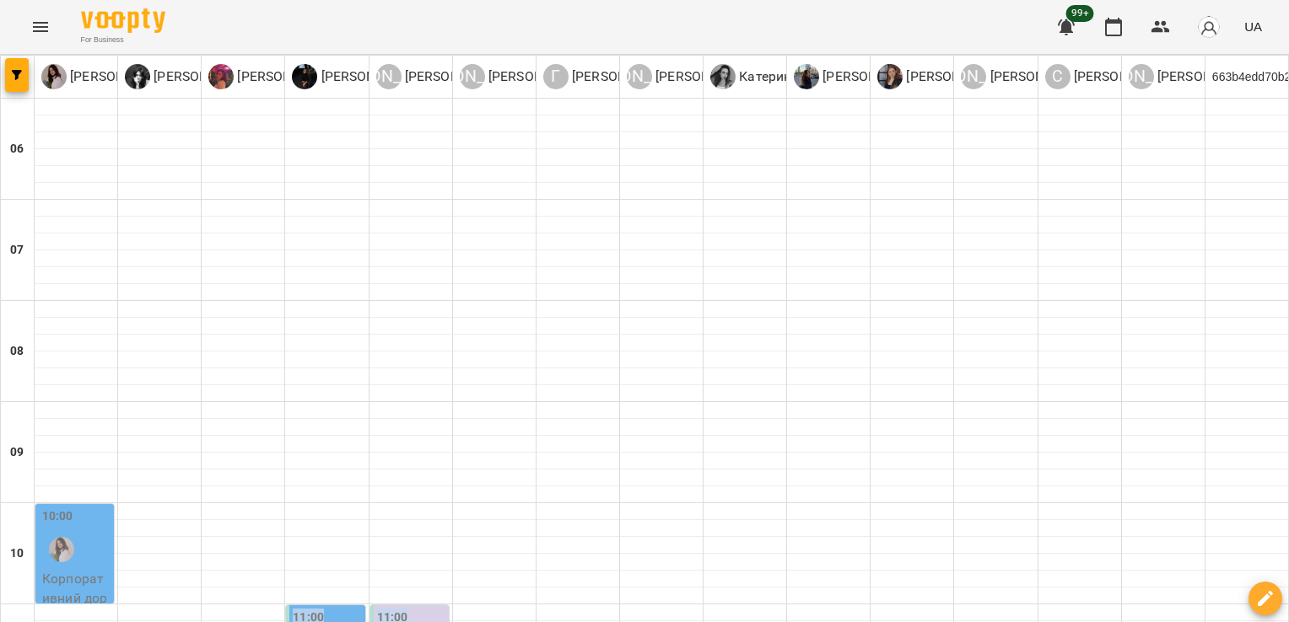
drag, startPoint x: 154, startPoint y: 358, endPoint x: 892, endPoint y: 249, distance: 746.1
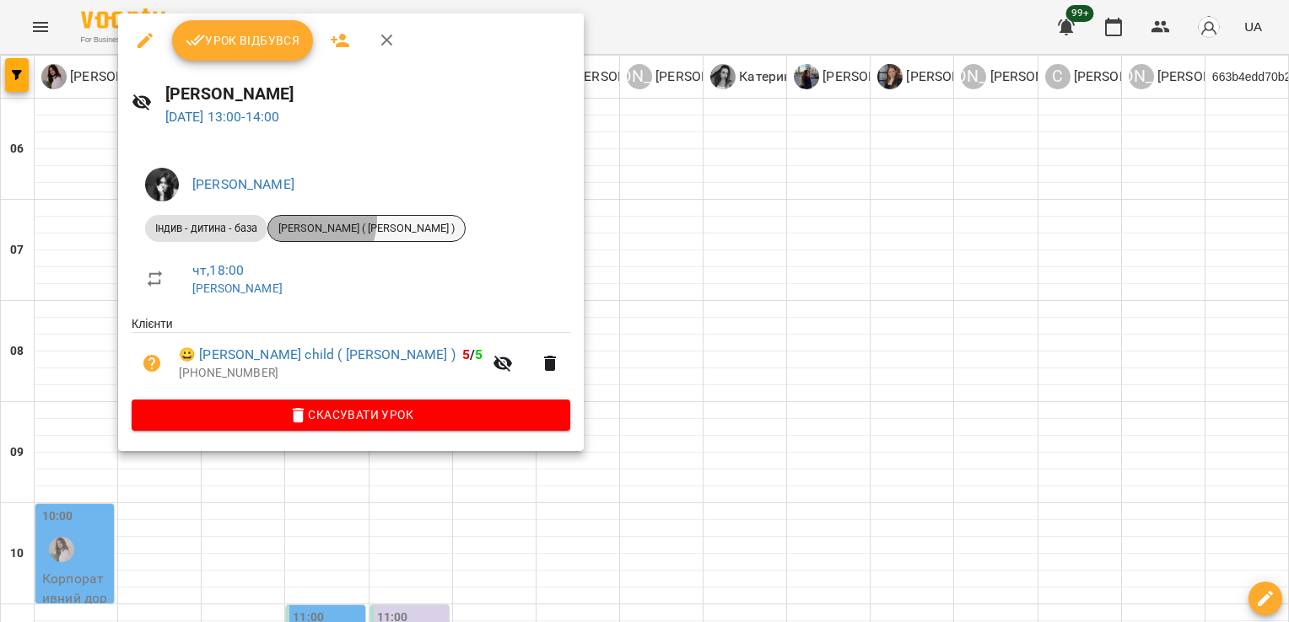
click at [299, 218] on div "[PERSON_NAME] ( [PERSON_NAME] )" at bounding box center [366, 228] width 198 height 27
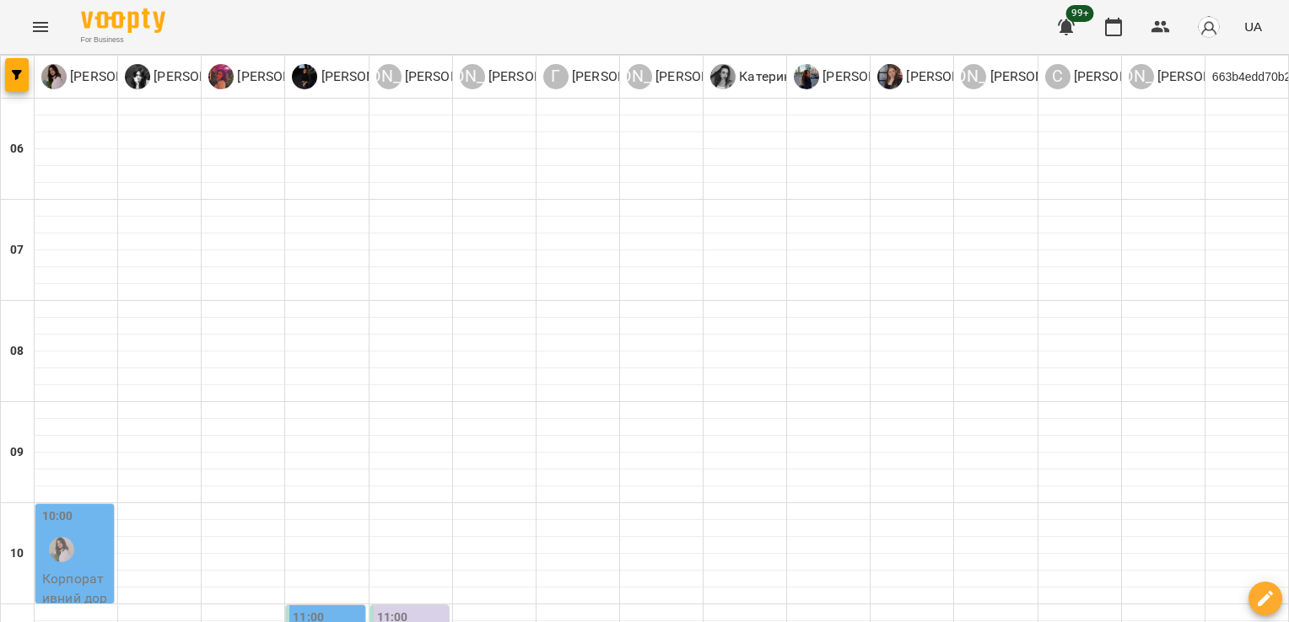
scroll to position [536, 0]
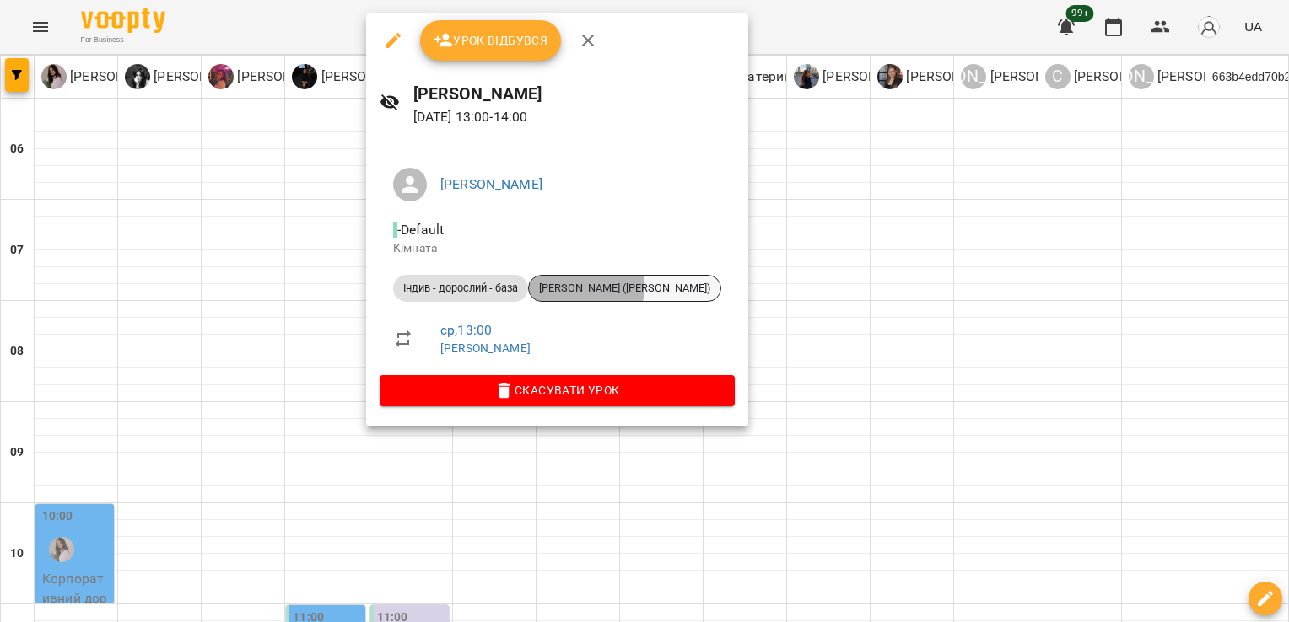
click at [587, 287] on span "[PERSON_NAME] ([PERSON_NAME])" at bounding box center [624, 288] width 191 height 15
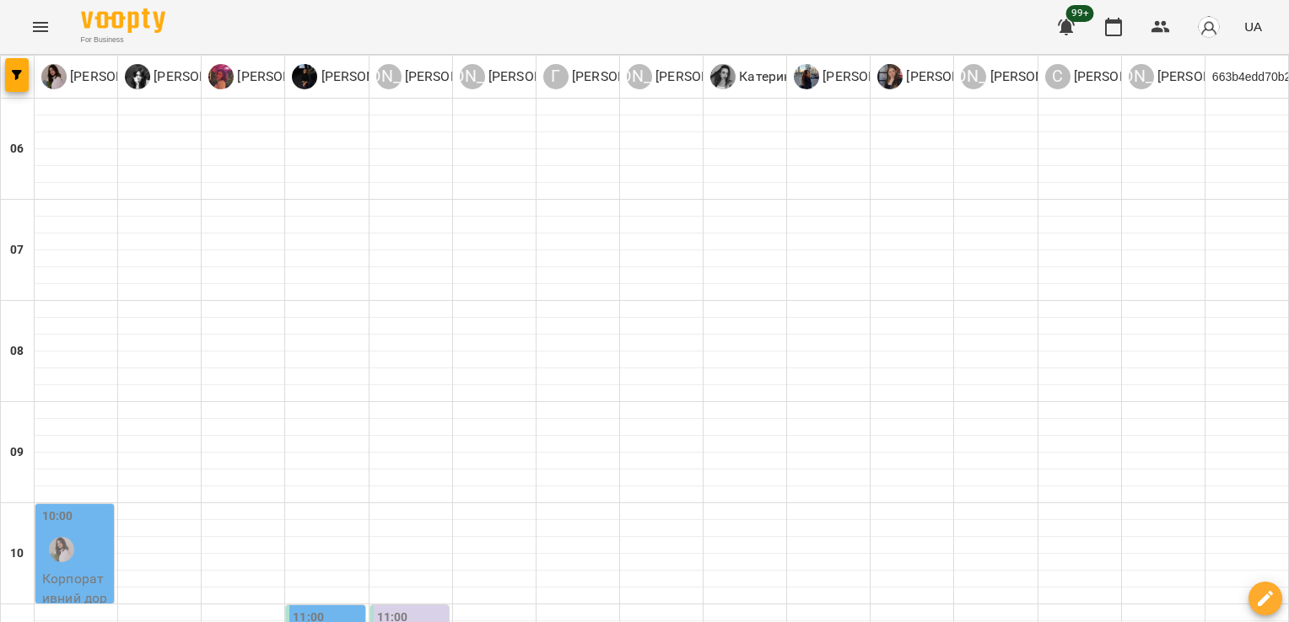
scroll to position [620, 0]
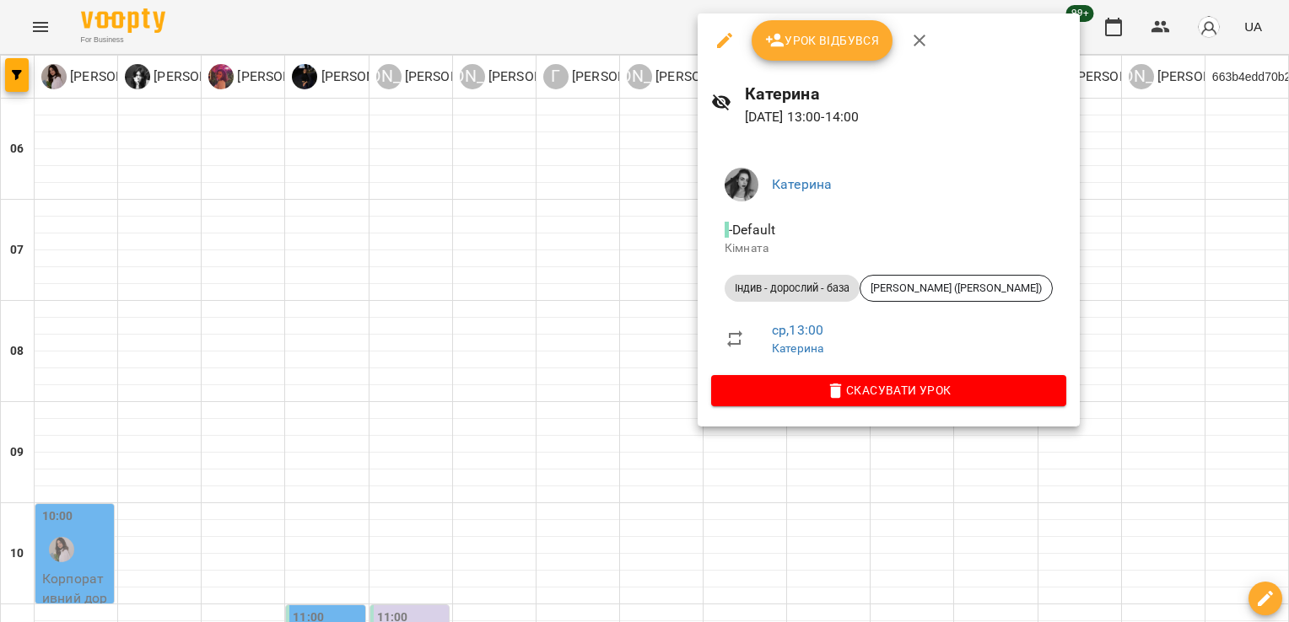
click at [914, 42] on icon "button" at bounding box center [919, 40] width 20 height 20
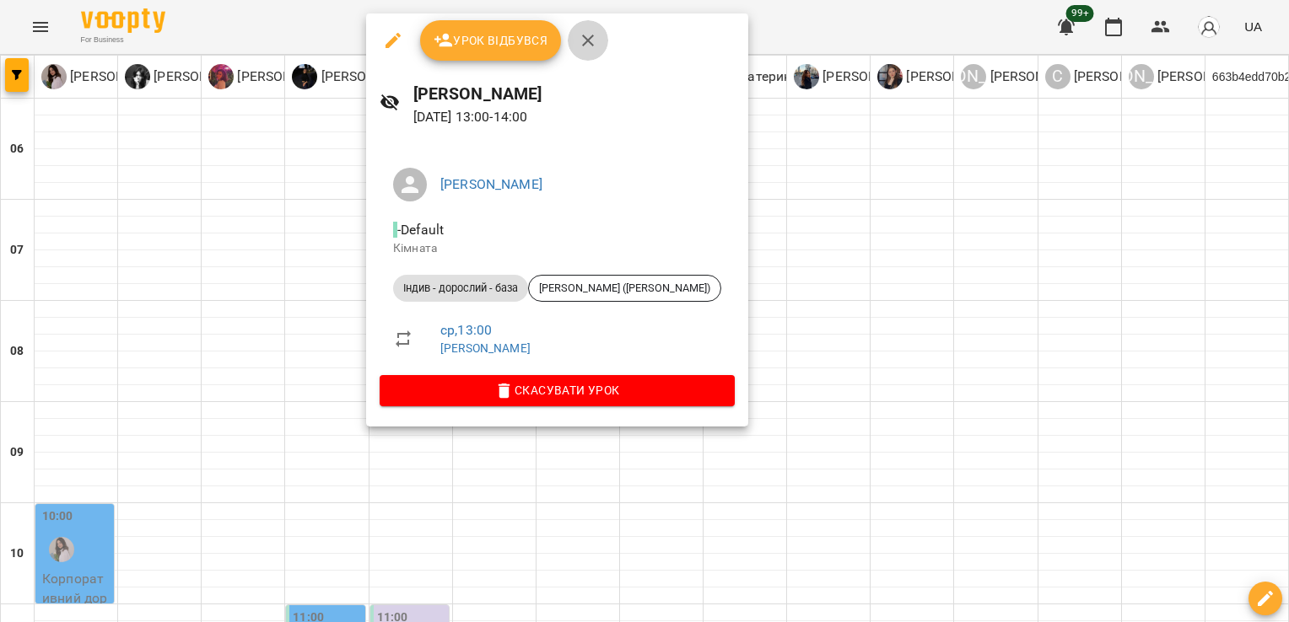
click at [578, 40] on icon "button" at bounding box center [588, 40] width 20 height 20
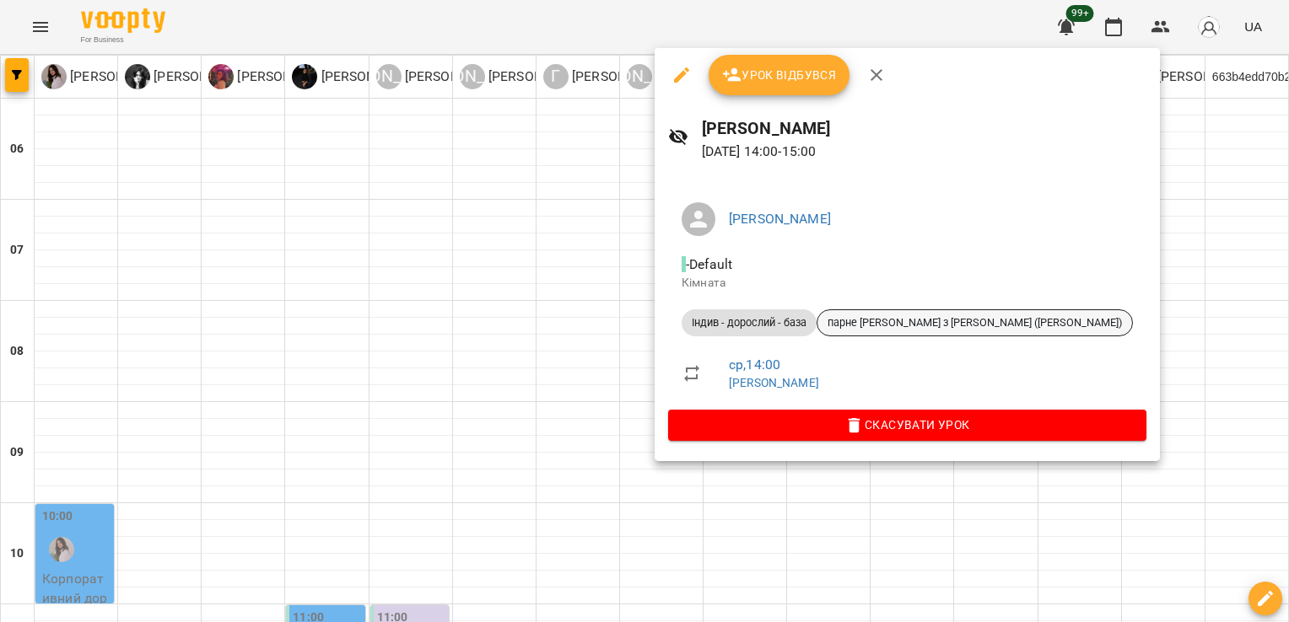
click at [857, 327] on span "парне [PERSON_NAME] з [PERSON_NAME] ([PERSON_NAME])" at bounding box center [974, 322] width 315 height 15
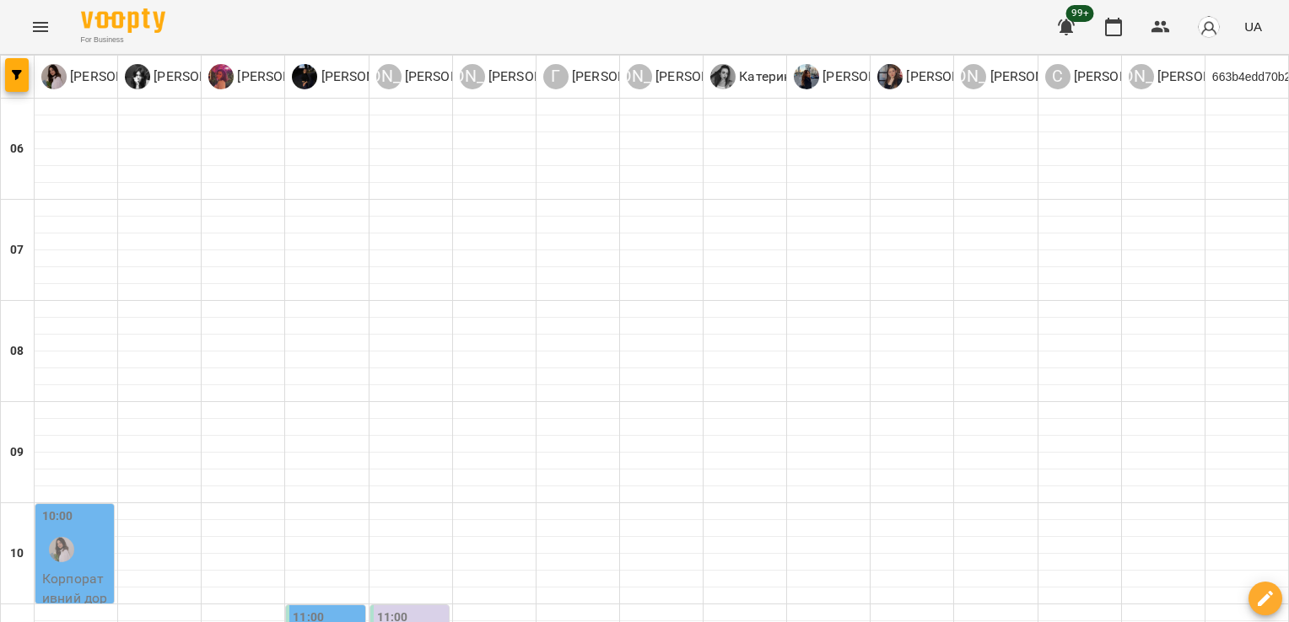
scroll to position [574, 0]
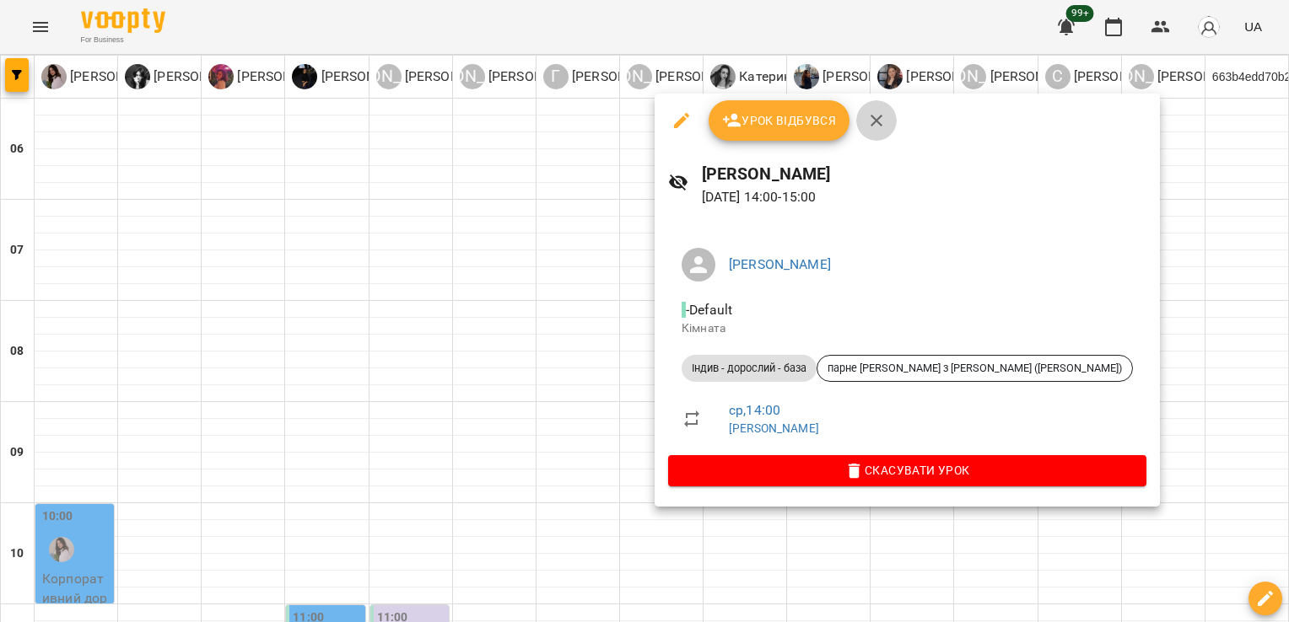
click at [881, 115] on icon "button" at bounding box center [876, 120] width 20 height 20
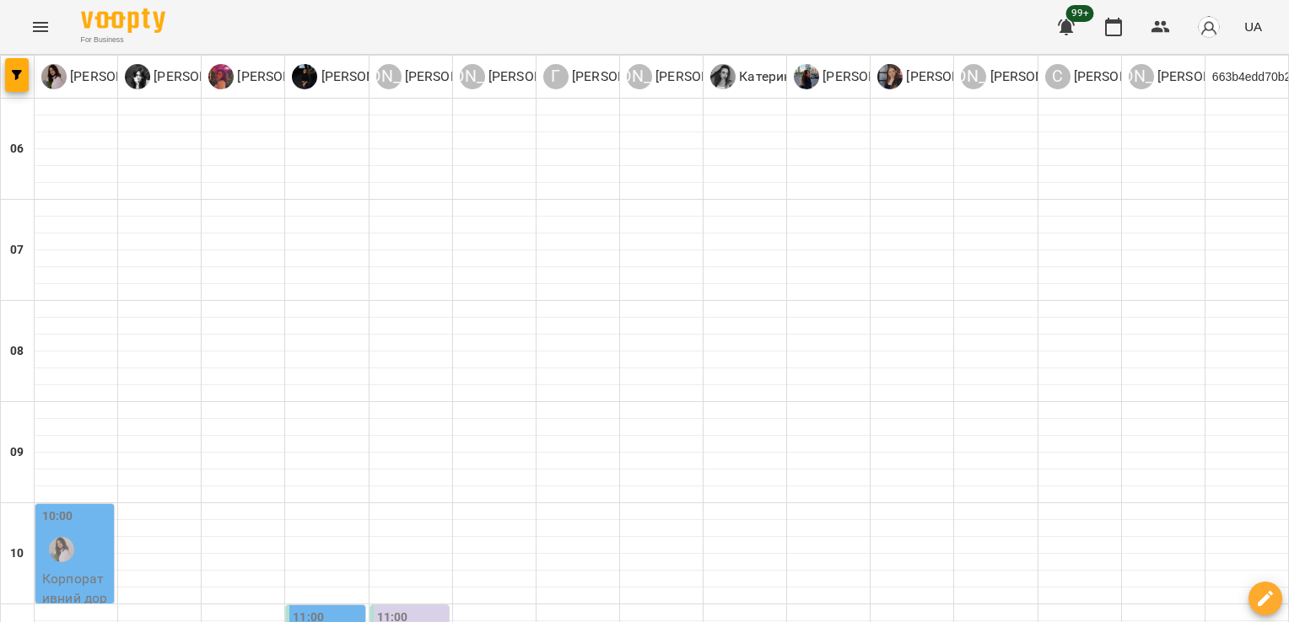
scroll to position [721, 0]
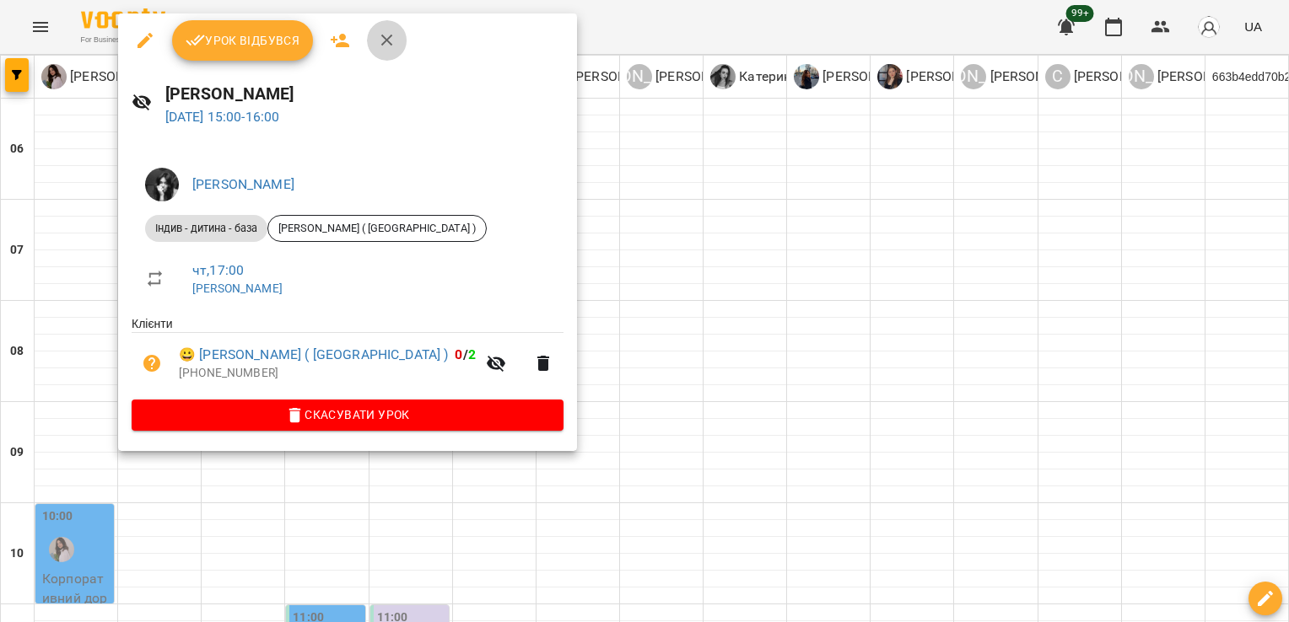
click at [388, 42] on icon "button" at bounding box center [387, 41] width 12 height 12
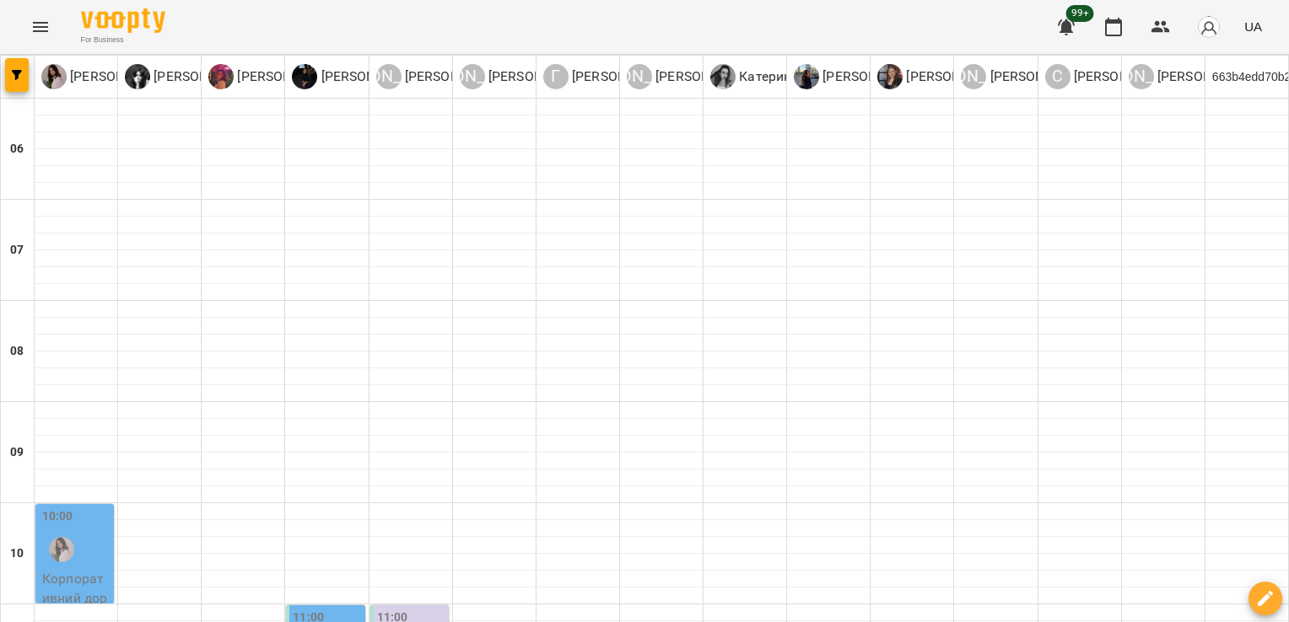
scroll to position [810, 0]
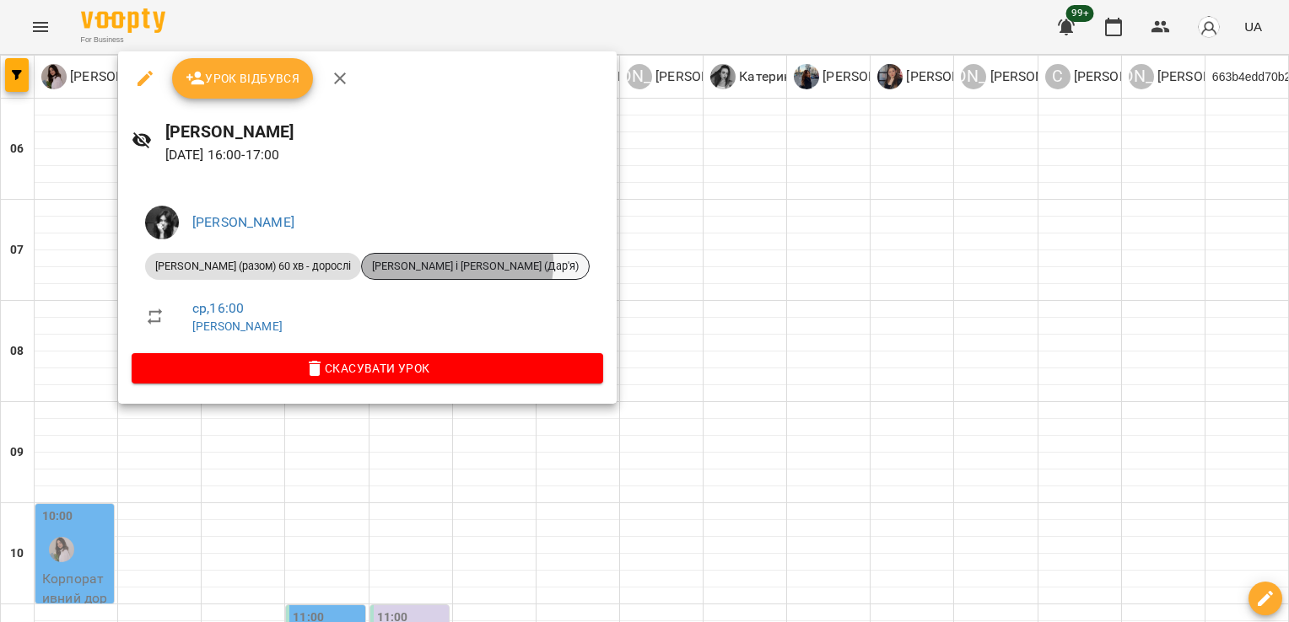
click at [401, 263] on span "[PERSON_NAME] і [PERSON_NAME] (Дар'я)" at bounding box center [475, 266] width 227 height 15
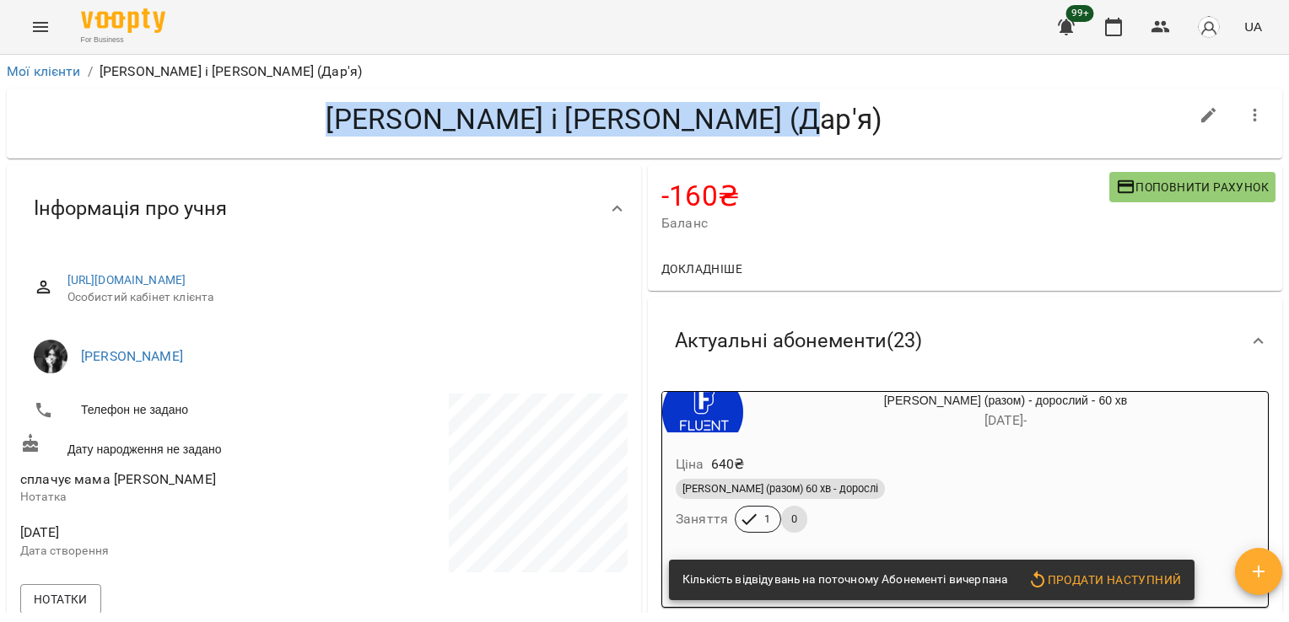
drag, startPoint x: 364, startPoint y: 132, endPoint x: 827, endPoint y: 119, distance: 463.2
click at [827, 119] on h4 "[PERSON_NAME] і [PERSON_NAME] (Дар'я)" at bounding box center [604, 119] width 1168 height 35
copy h4 "[PERSON_NAME] і [PERSON_NAME] (Дар'я)"
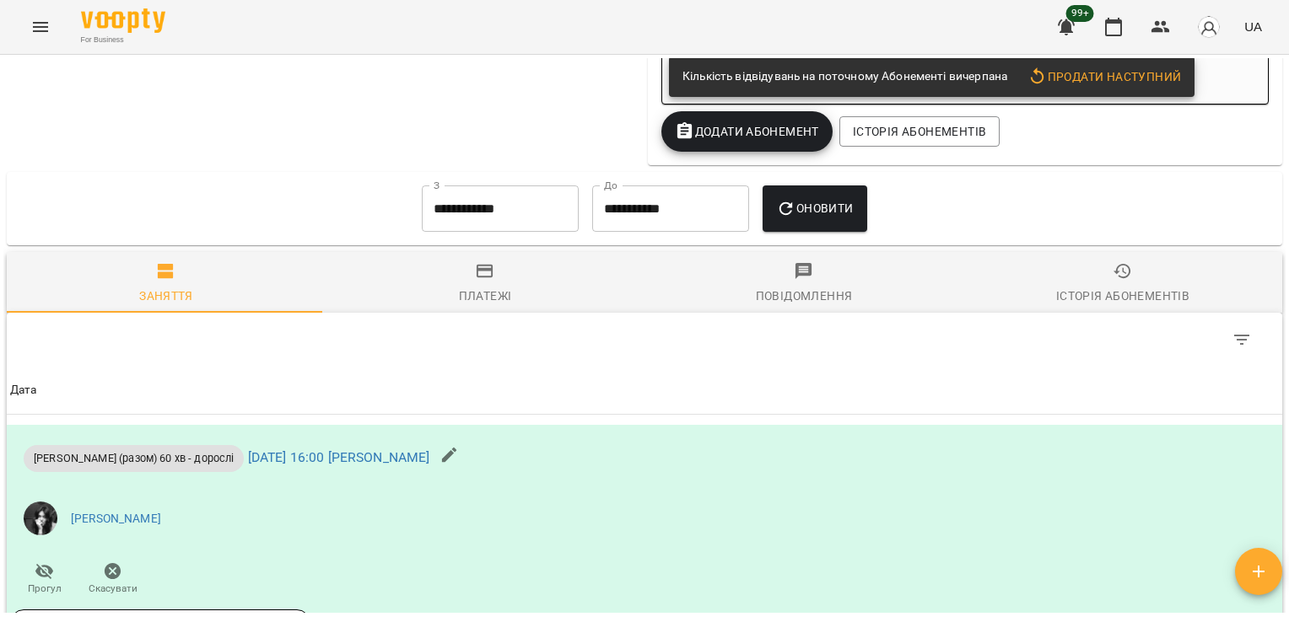
scroll to position [5739, 0]
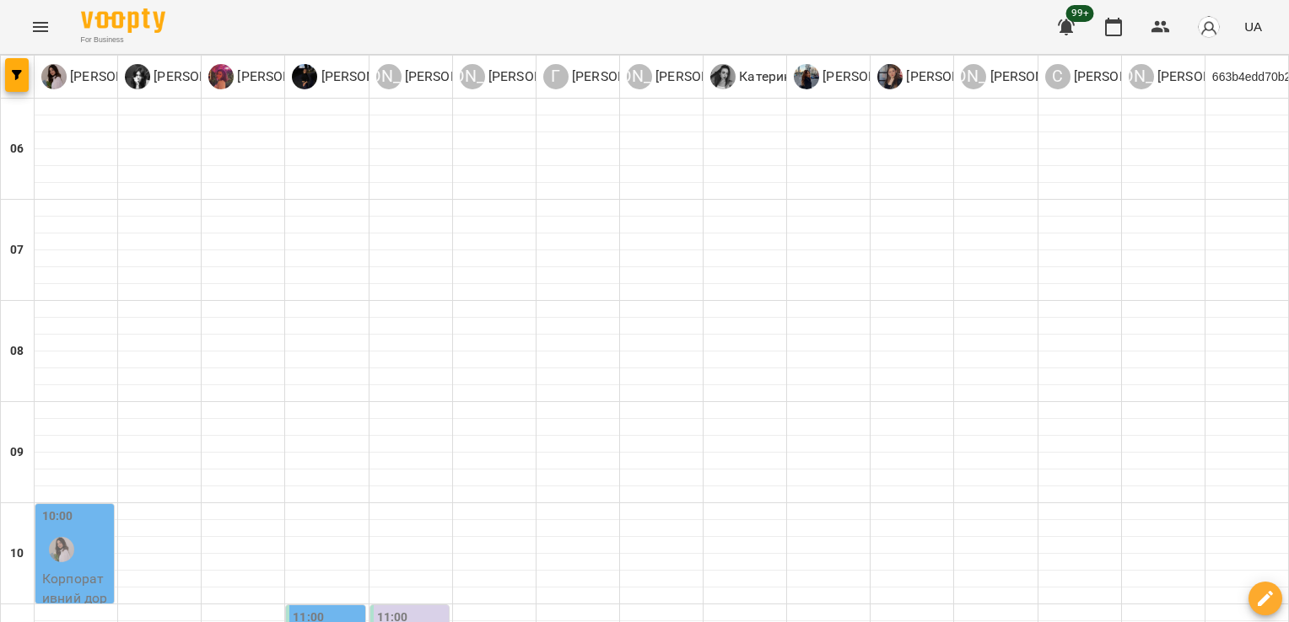
scroll to position [866, 0]
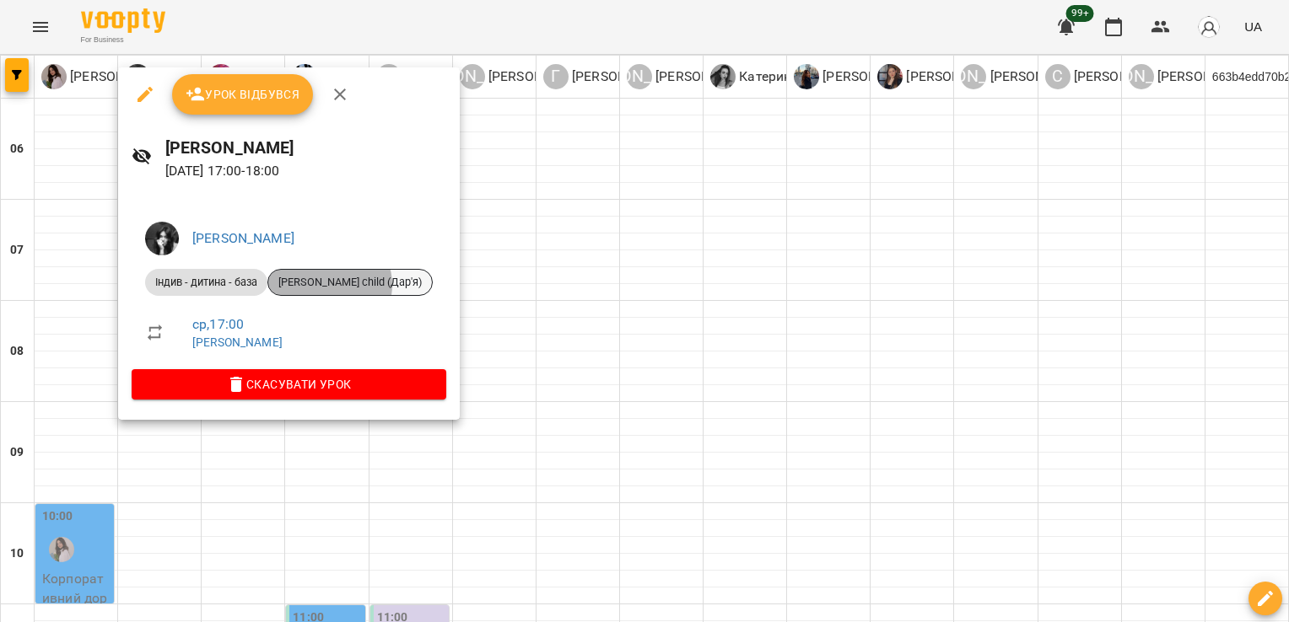
click at [331, 285] on span "[PERSON_NAME] child (Дар'я)" at bounding box center [350, 282] width 164 height 15
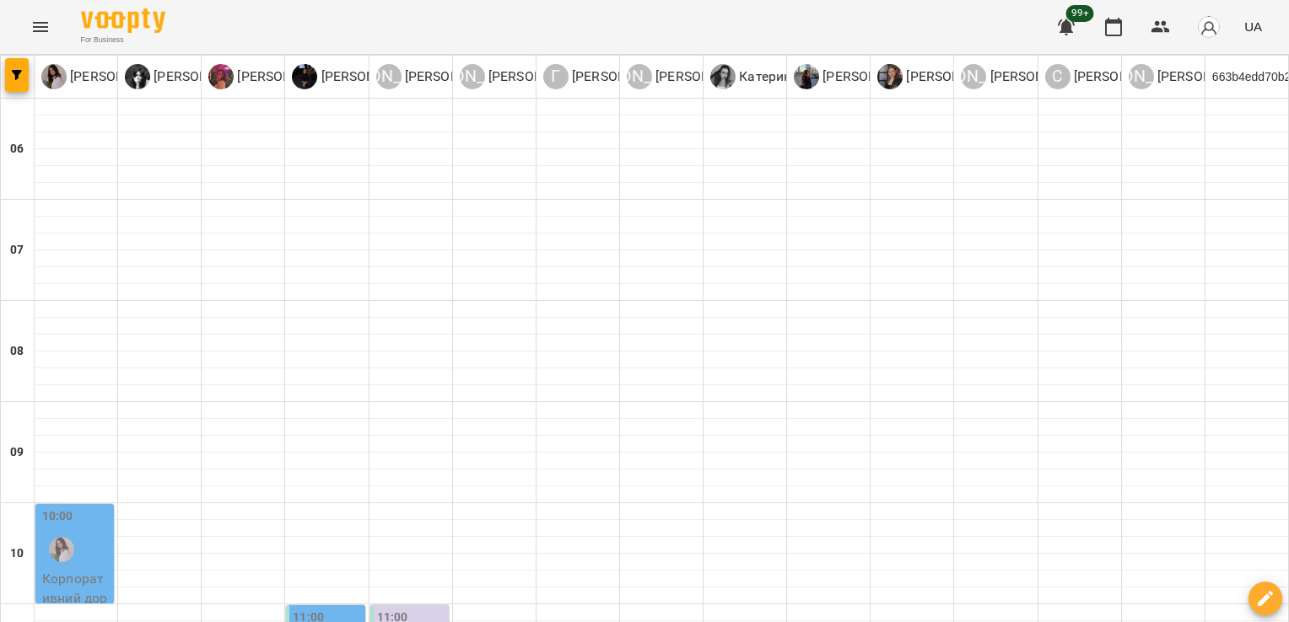
scroll to position [804, 0]
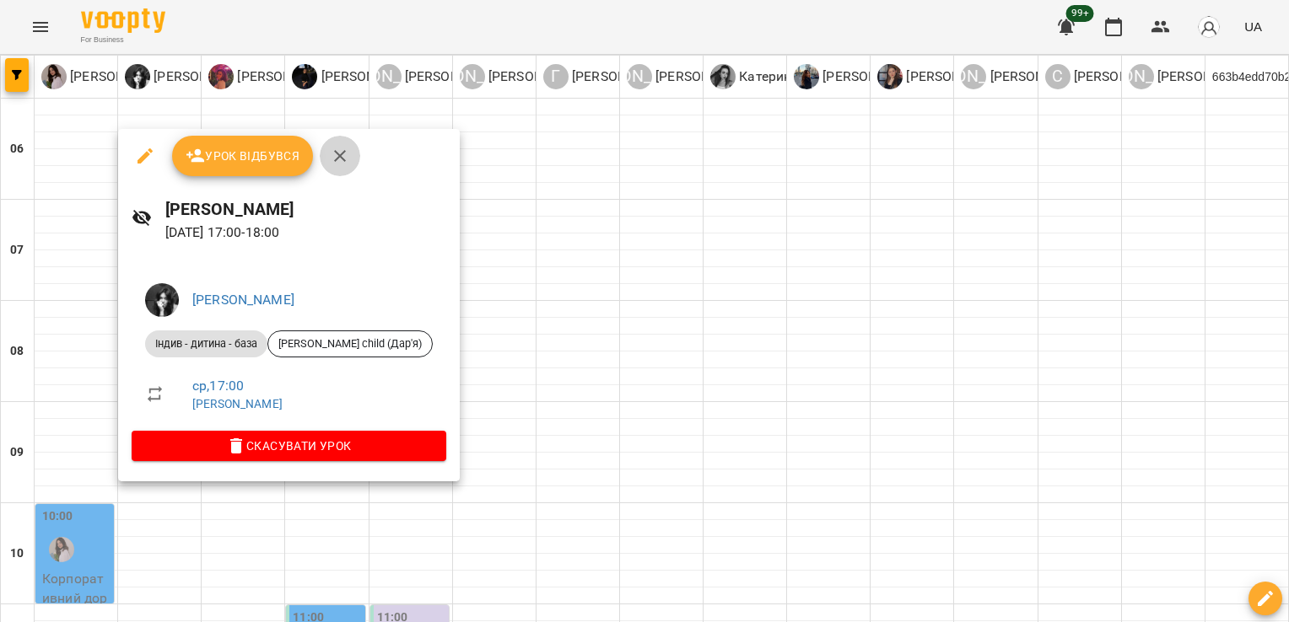
click at [345, 150] on icon "button" at bounding box center [340, 156] width 20 height 20
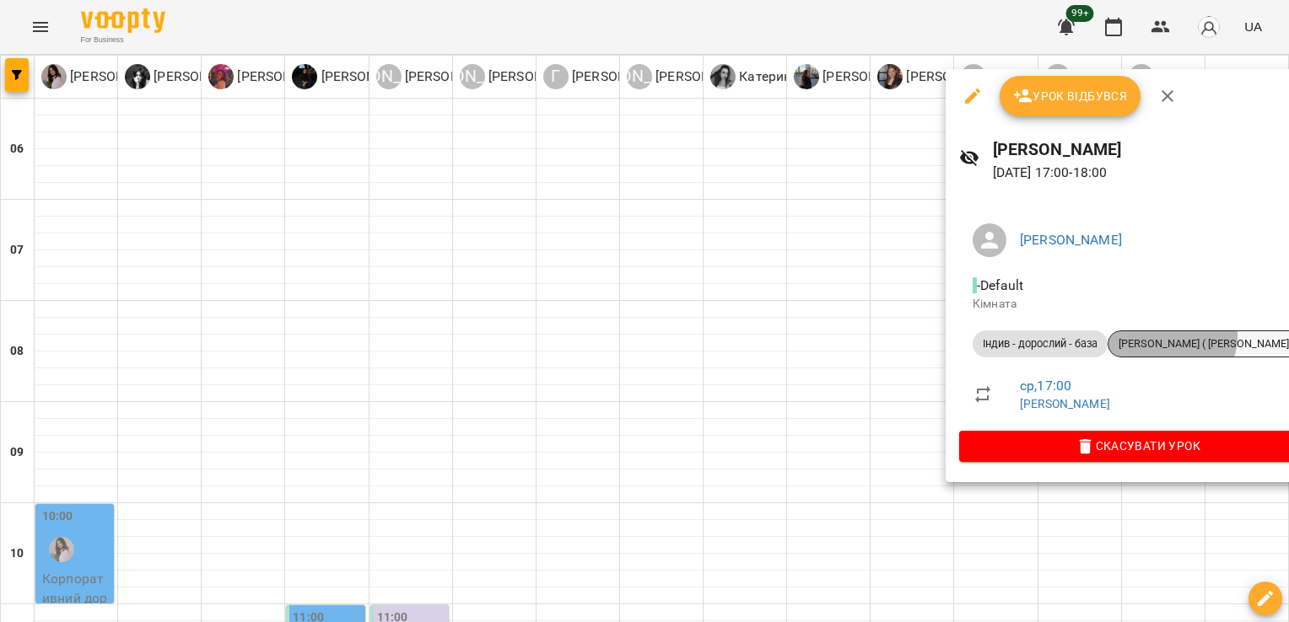
click at [1172, 337] on span "[PERSON_NAME] ( [PERSON_NAME])" at bounding box center [1205, 344] width 194 height 15
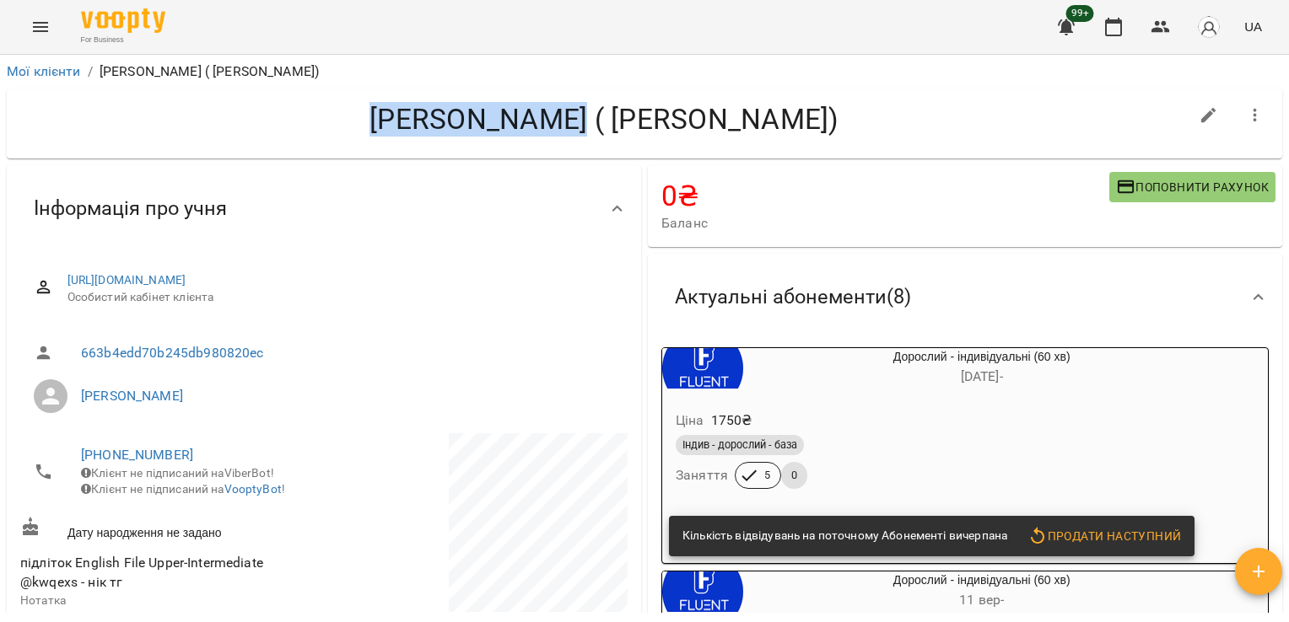
drag, startPoint x: 478, startPoint y: 130, endPoint x: 731, endPoint y: 126, distance: 253.1
click at [731, 126] on h4 "[PERSON_NAME] ( [PERSON_NAME])" at bounding box center [604, 119] width 1168 height 35
copy h4 "[PERSON_NAME] ( [PERSON_NAME])"
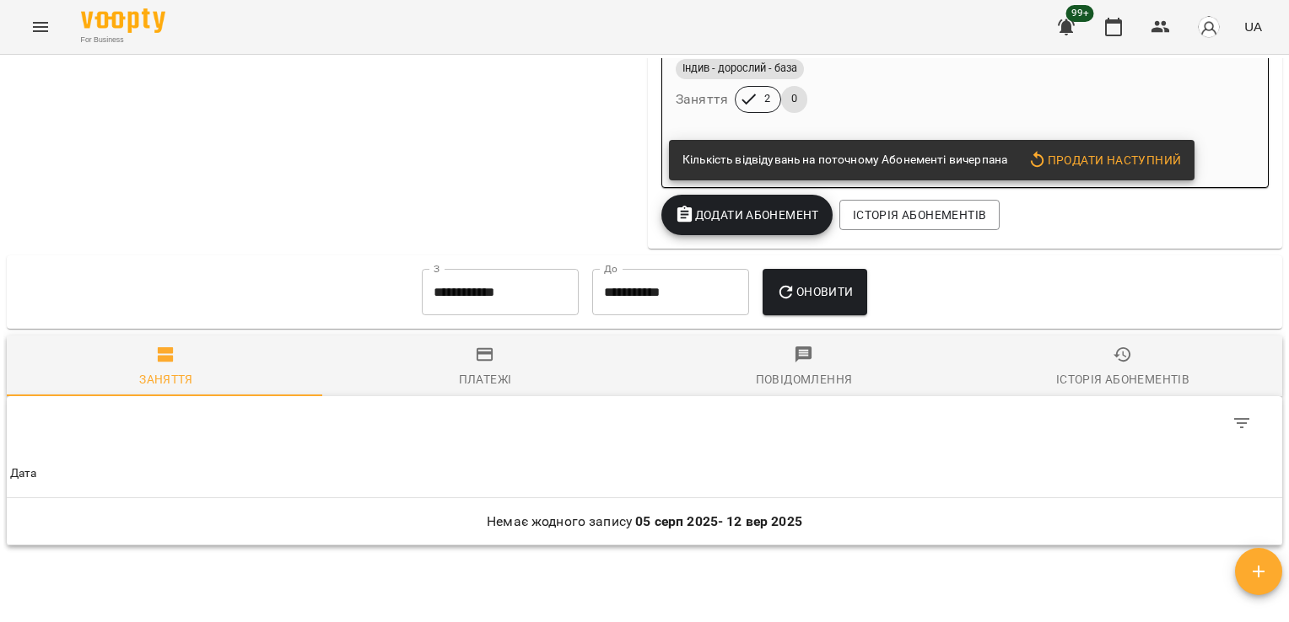
scroll to position [1948, 0]
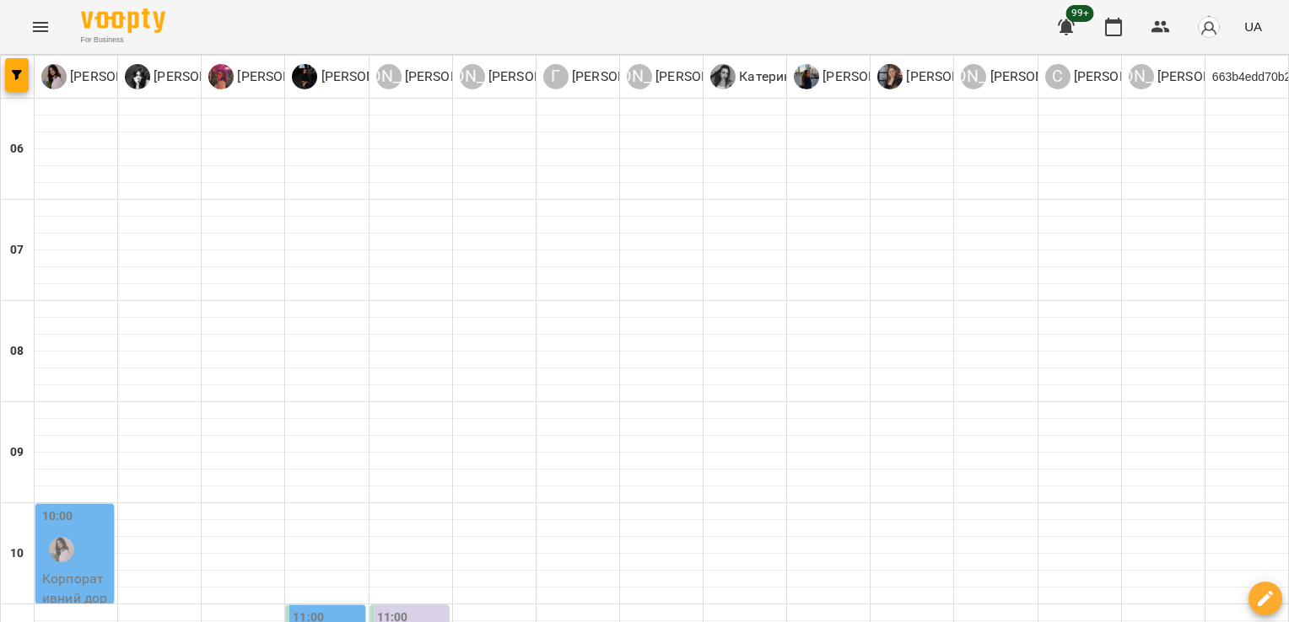
scroll to position [945, 0]
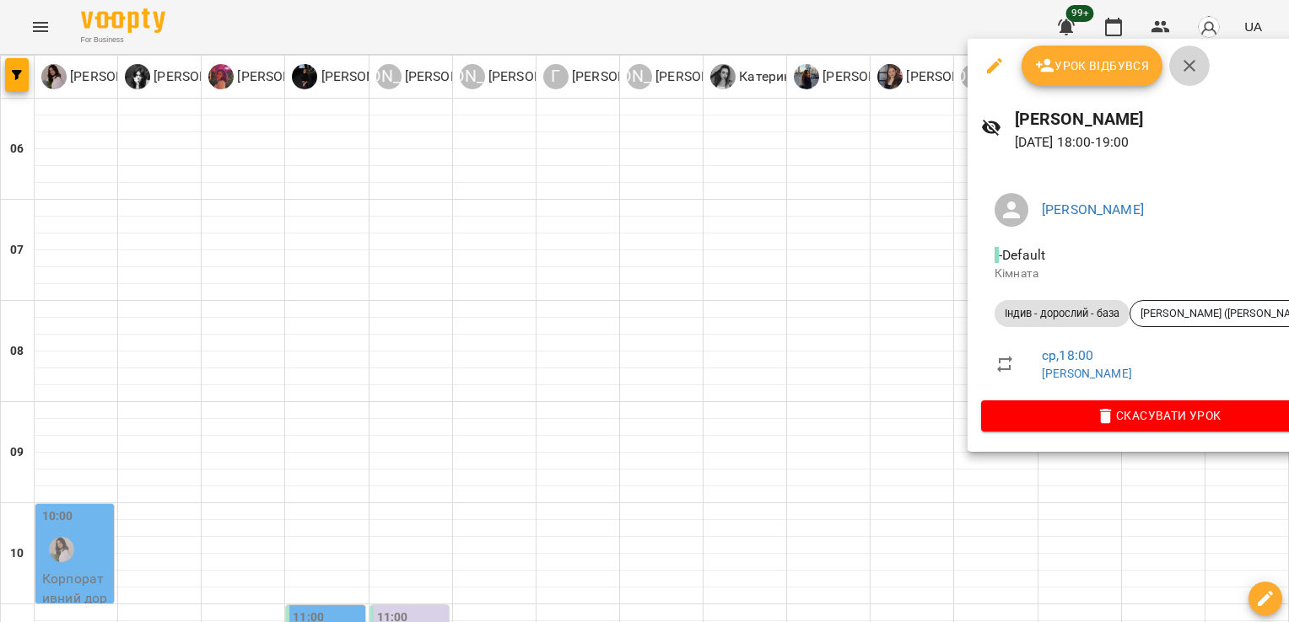
click at [1188, 72] on icon "button" at bounding box center [1189, 66] width 20 height 20
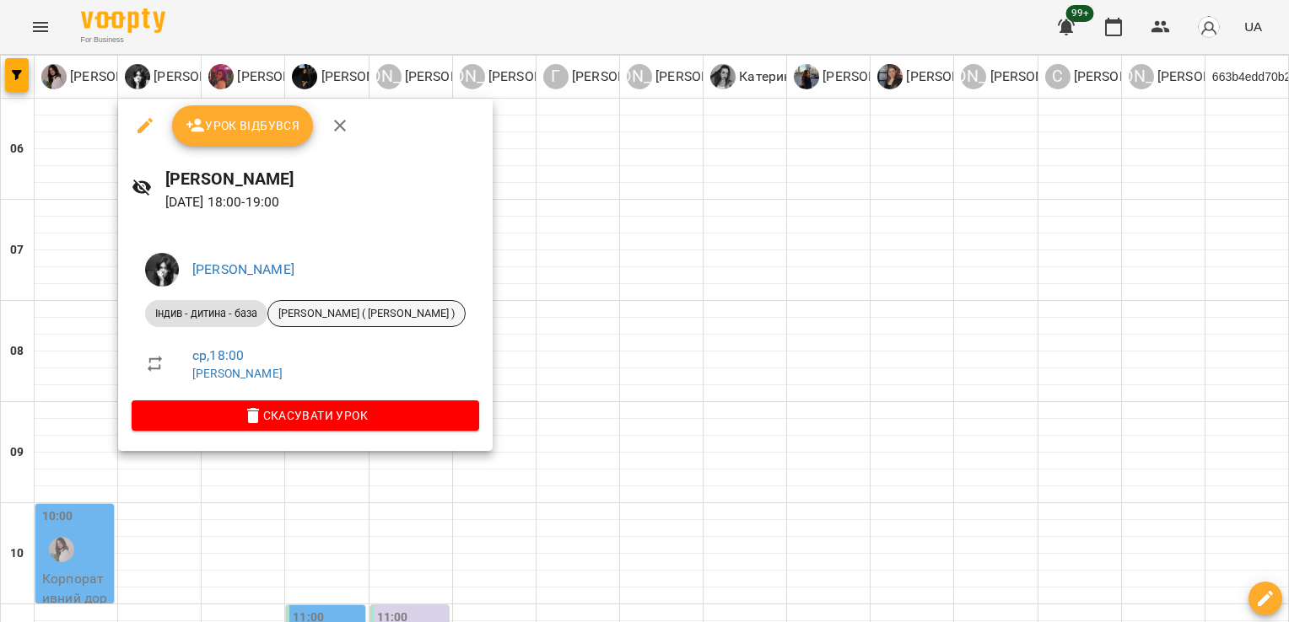
click at [337, 309] on span "[PERSON_NAME] ( [PERSON_NAME] )" at bounding box center [366, 313] width 197 height 15
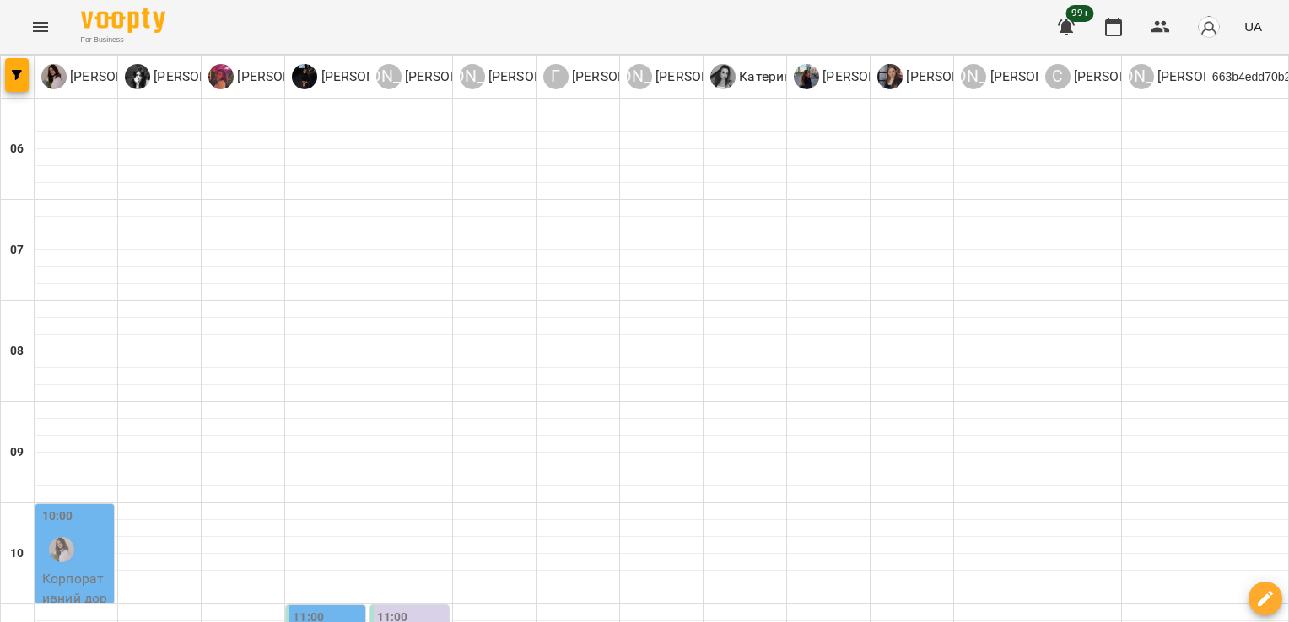
scroll to position [1046, 0]
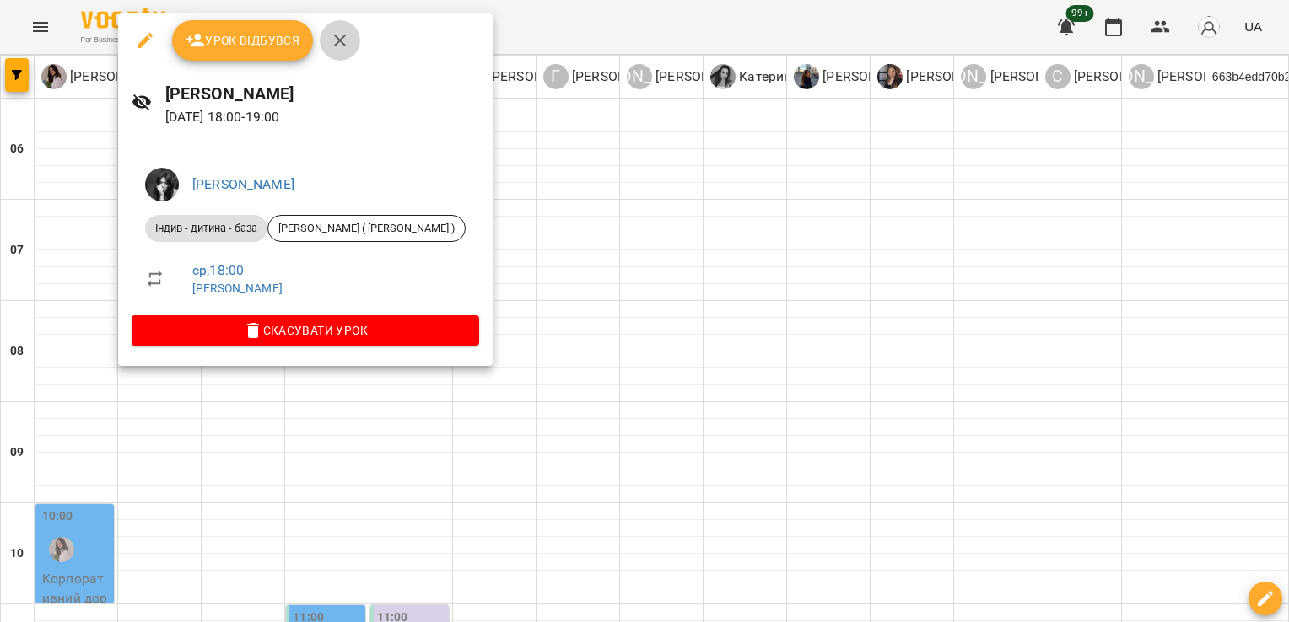
click at [351, 28] on button "button" at bounding box center [340, 40] width 40 height 40
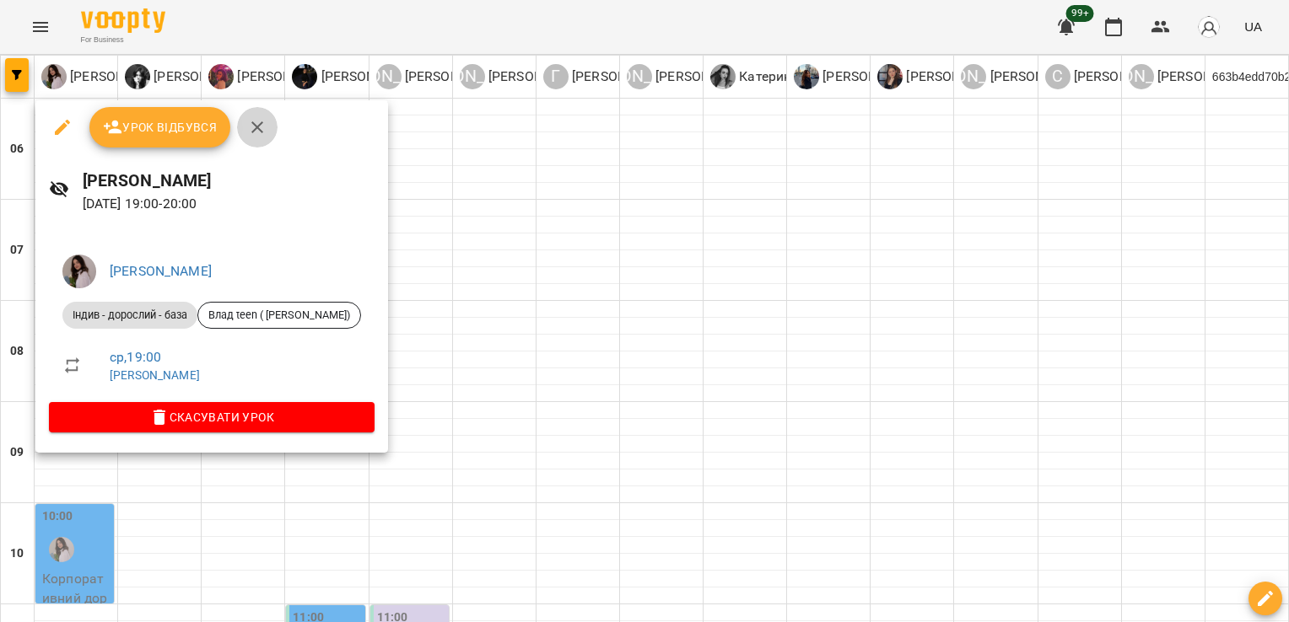
click at [251, 125] on icon "button" at bounding box center [257, 127] width 20 height 20
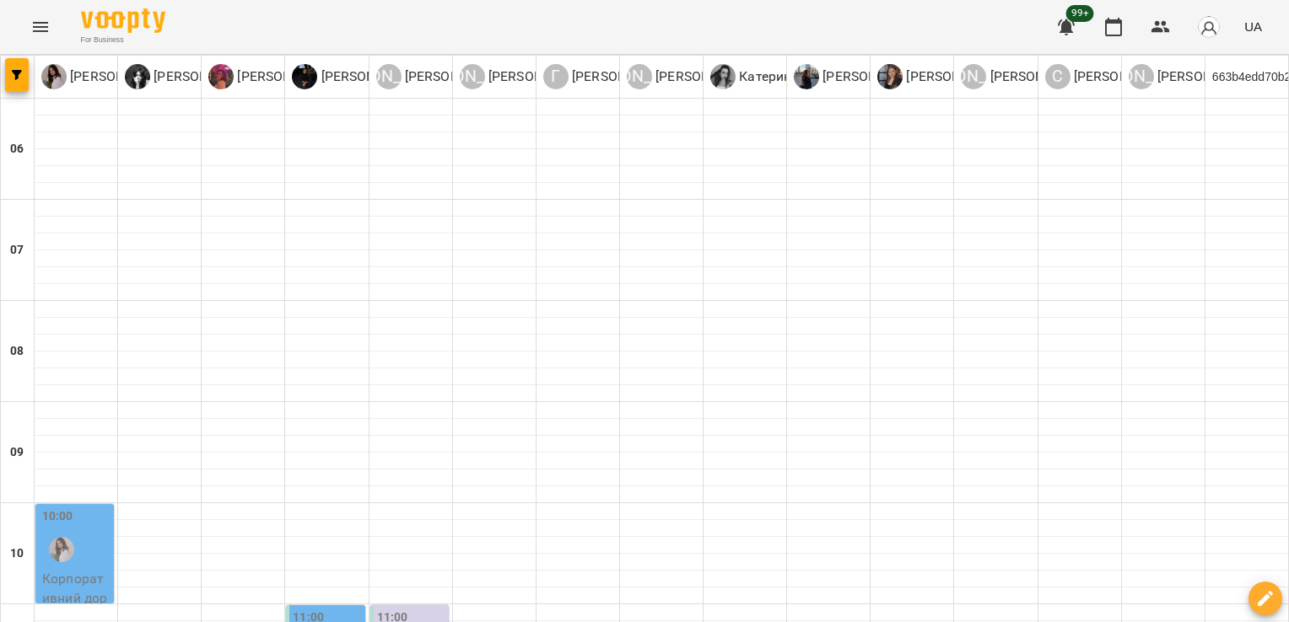
scroll to position [0, 0]
